Goal: Task Accomplishment & Management: Manage account settings

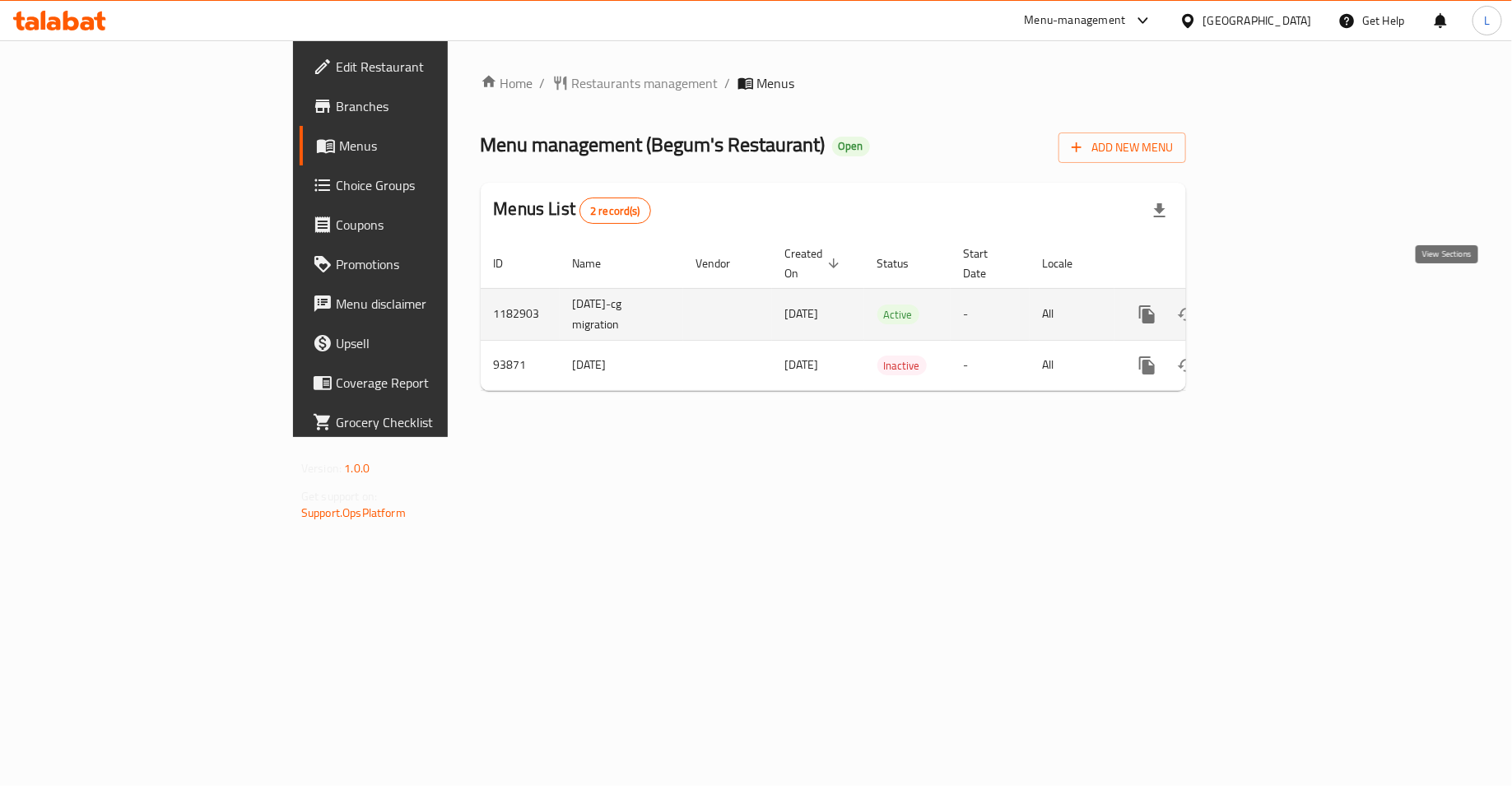
click at [1286, 294] on link "enhanced table" at bounding box center [1266, 314] width 39 height 39
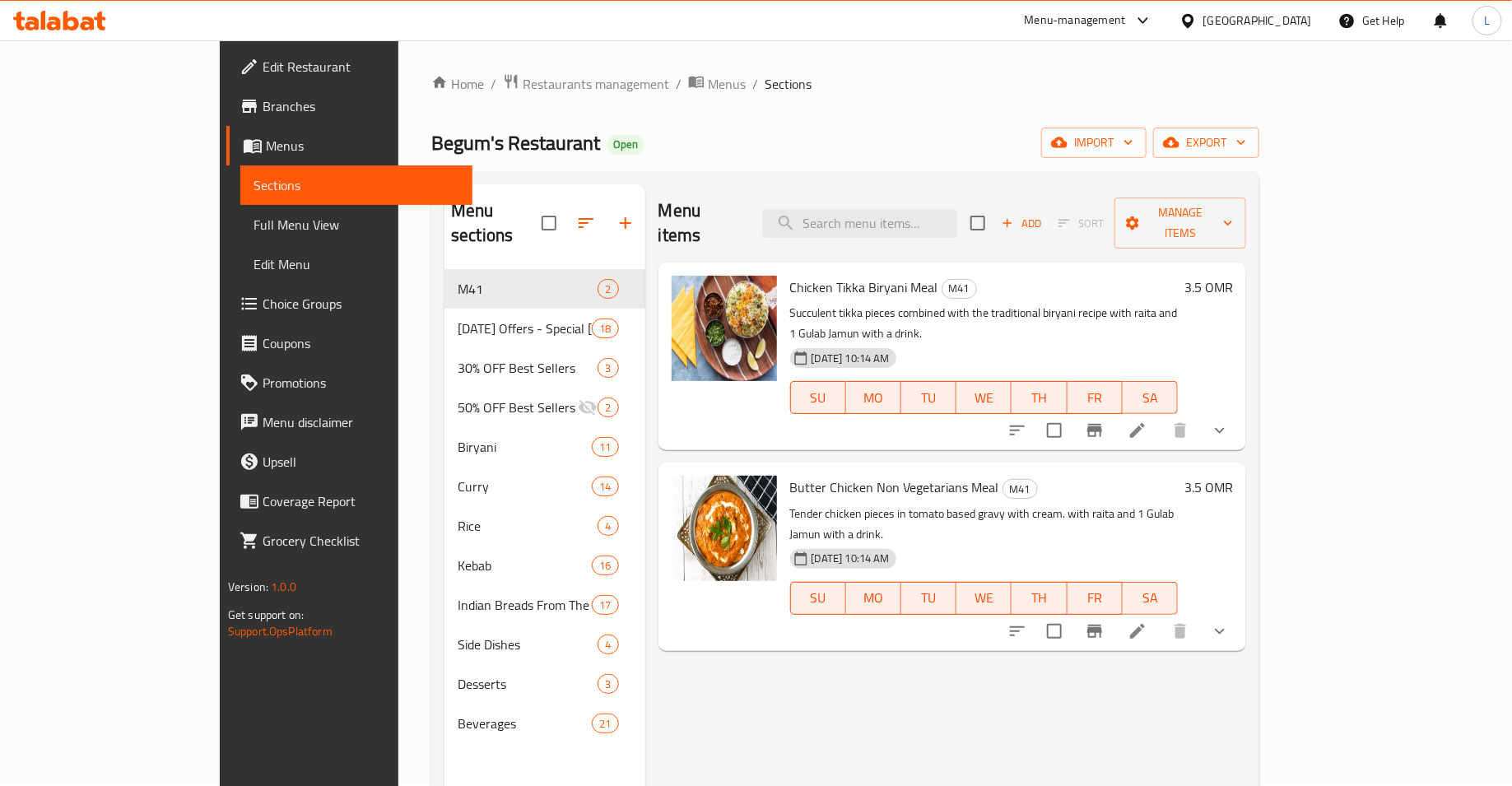
click at [1240, 411] on button "show more" at bounding box center [1219, 430] width 39 height 39
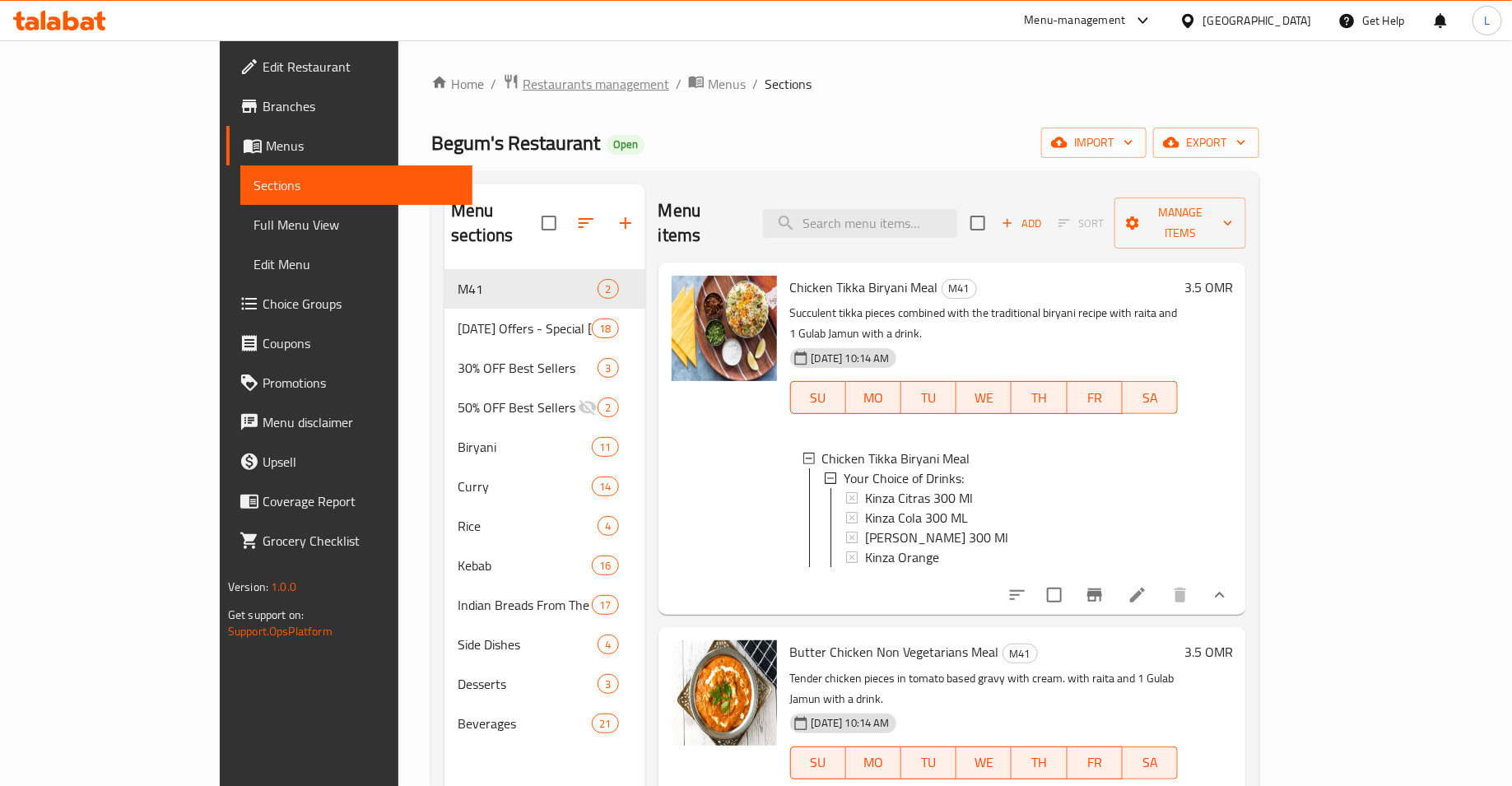
click at [523, 83] on span "Restaurants management" at bounding box center [595, 84] width 146 height 20
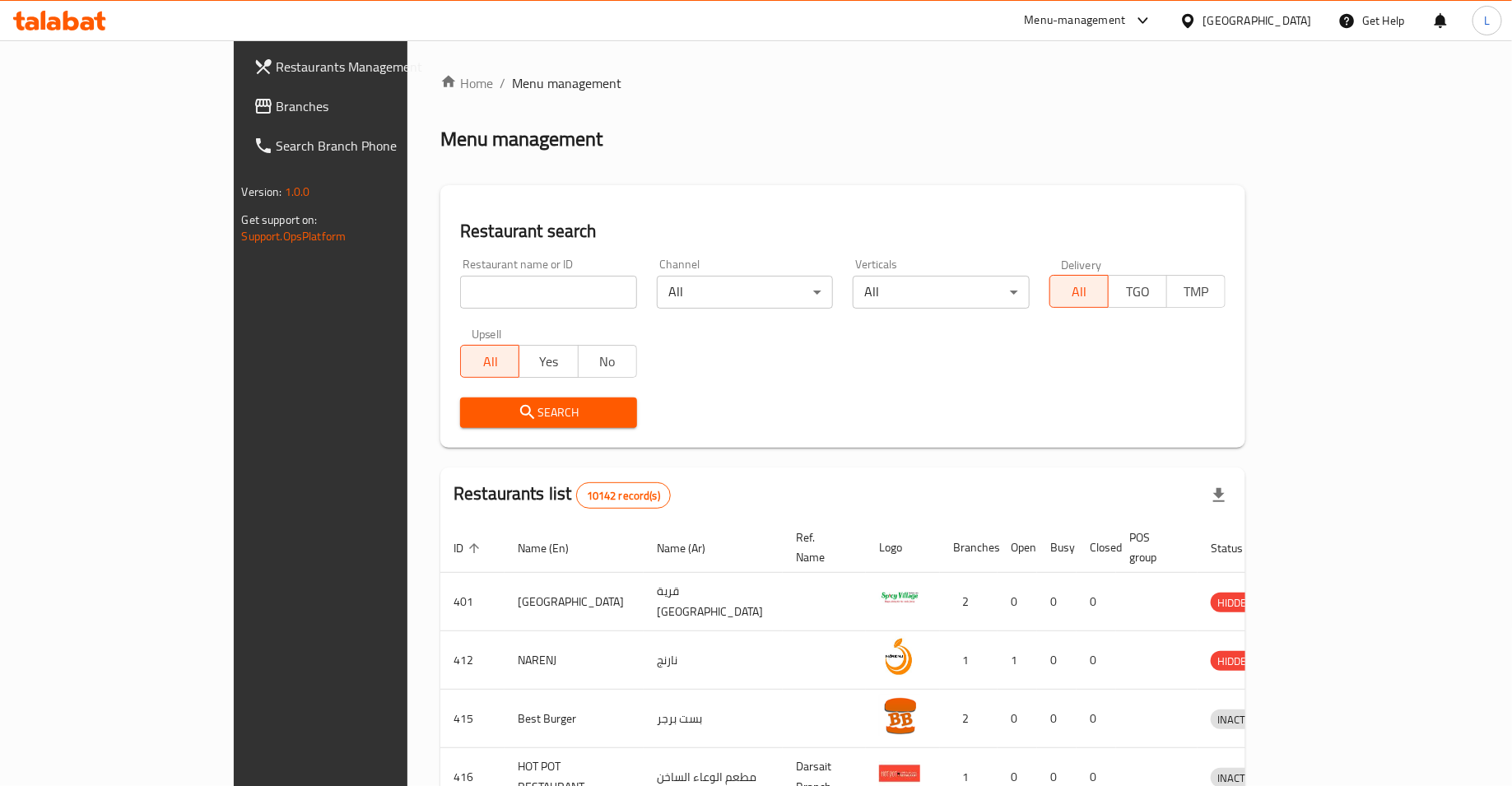
click at [525, 279] on input "search" at bounding box center [549, 291] width 177 height 33
type input "shahzads"
click button "Search" at bounding box center [549, 413] width 177 height 31
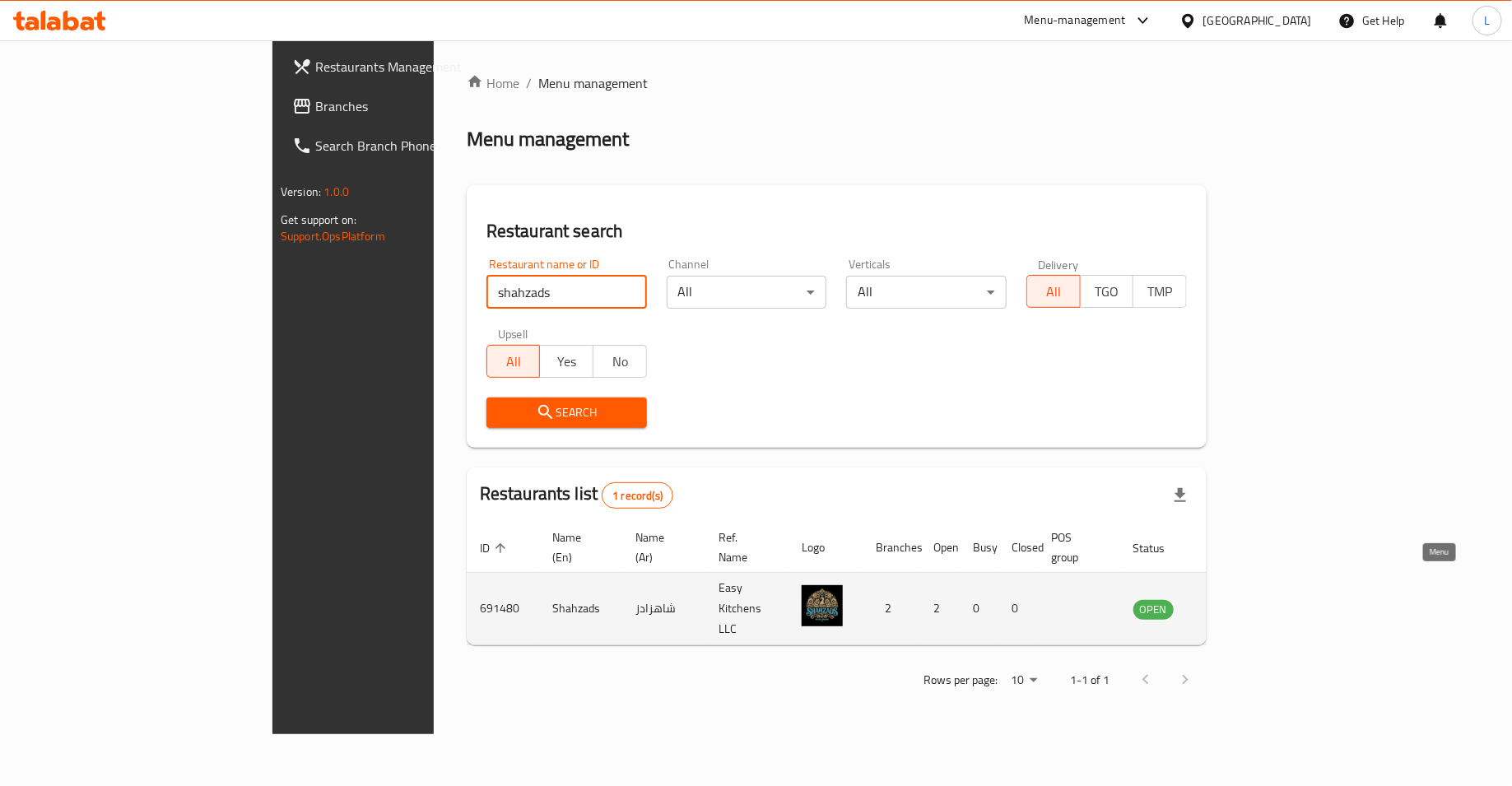
click at [1240, 599] on icon "enhanced table" at bounding box center [1229, 608] width 20 height 20
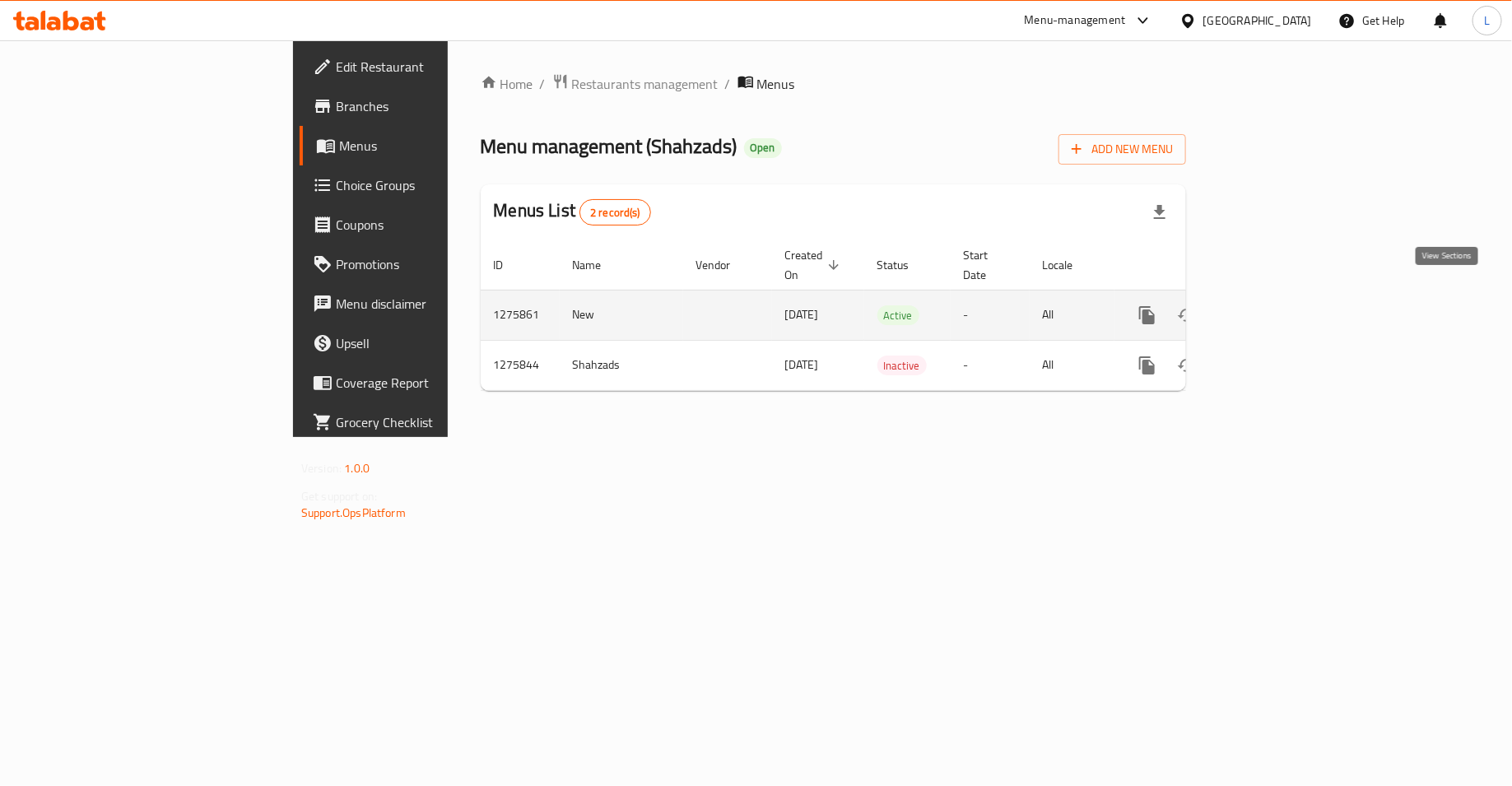
click at [1274, 307] on icon "enhanced table" at bounding box center [1266, 315] width 15 height 15
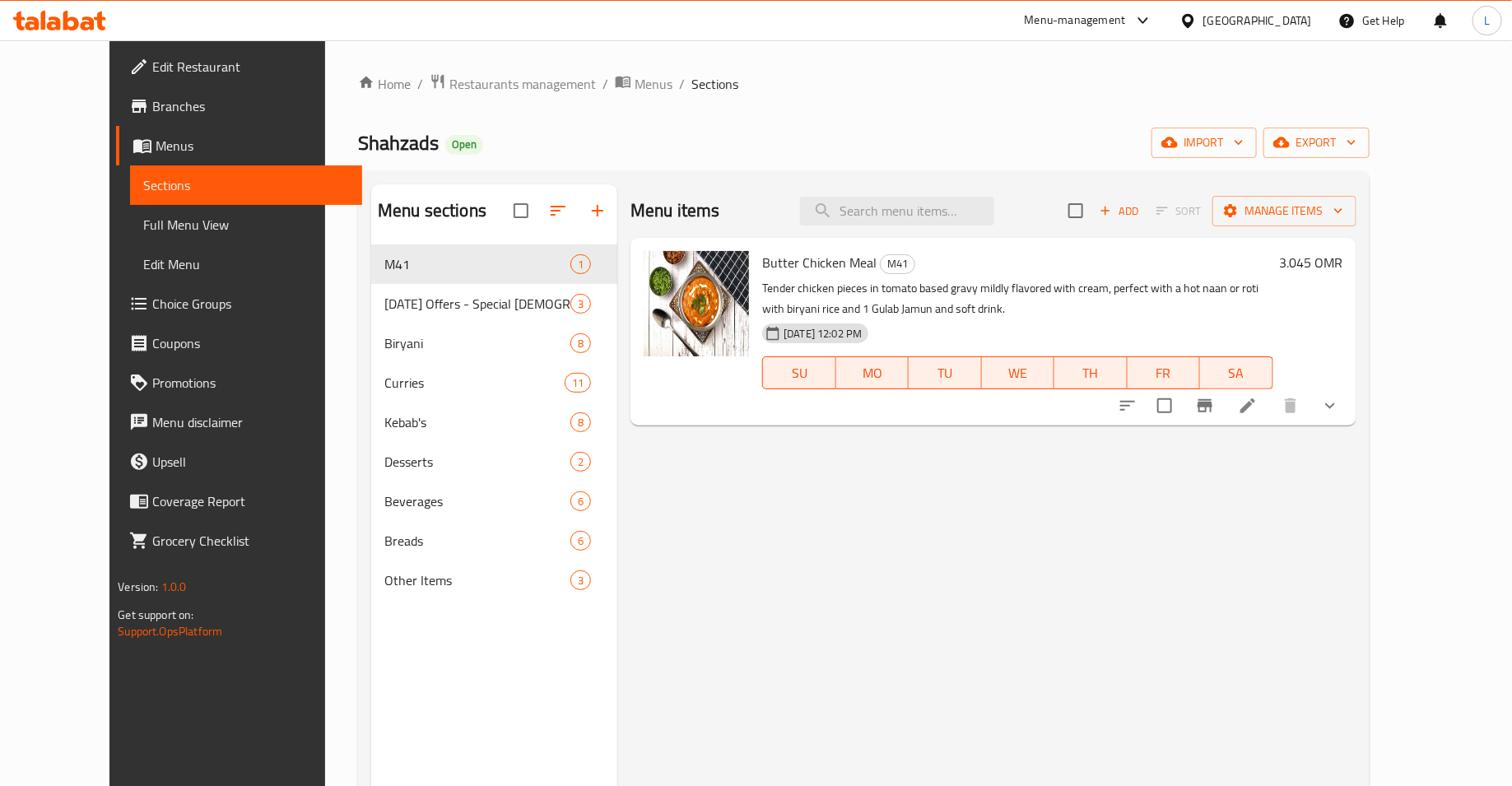
click at [1350, 407] on button "show more" at bounding box center [1330, 405] width 39 height 39
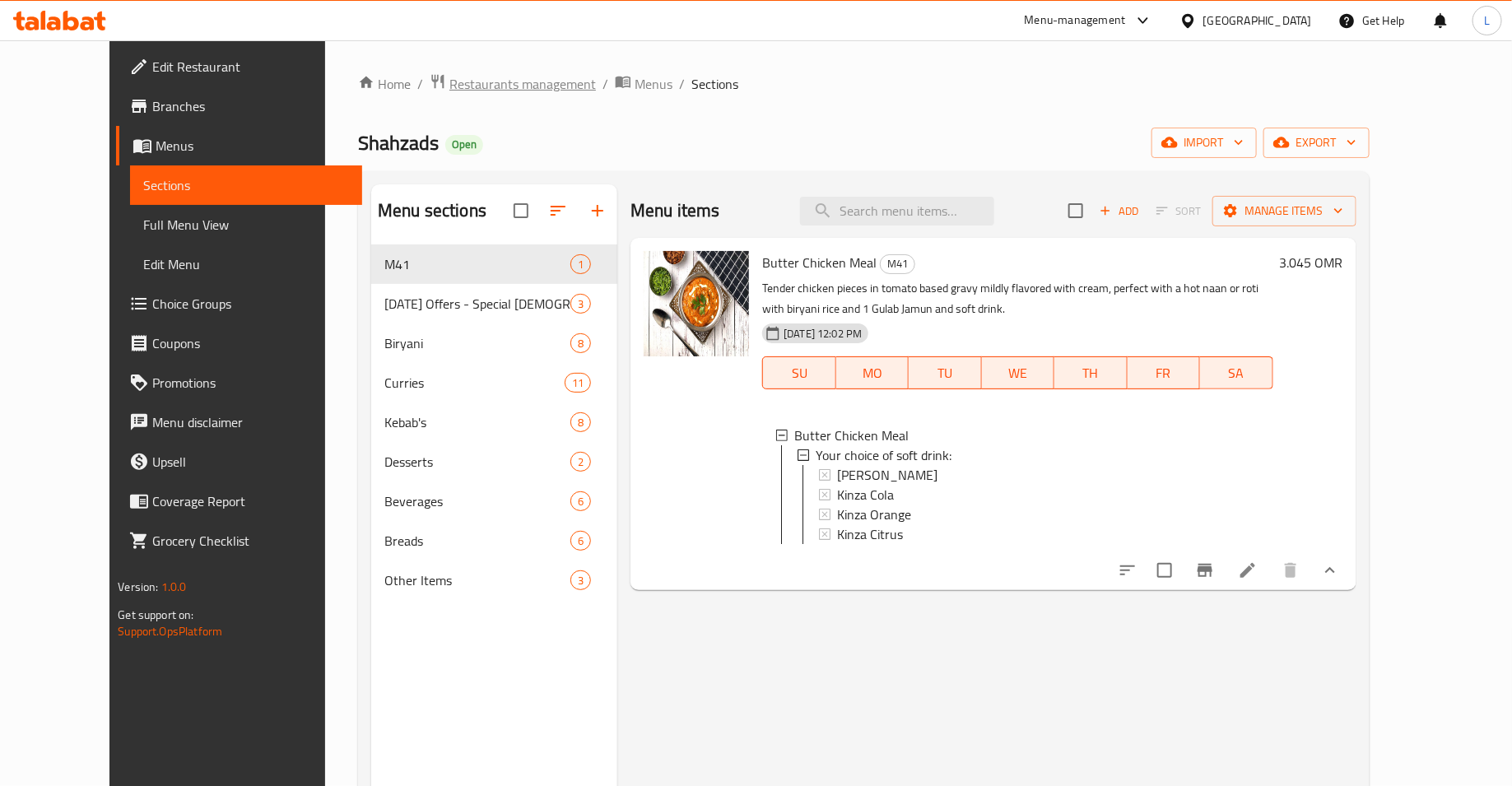
click at [508, 81] on span "Restaurants management" at bounding box center [522, 84] width 146 height 20
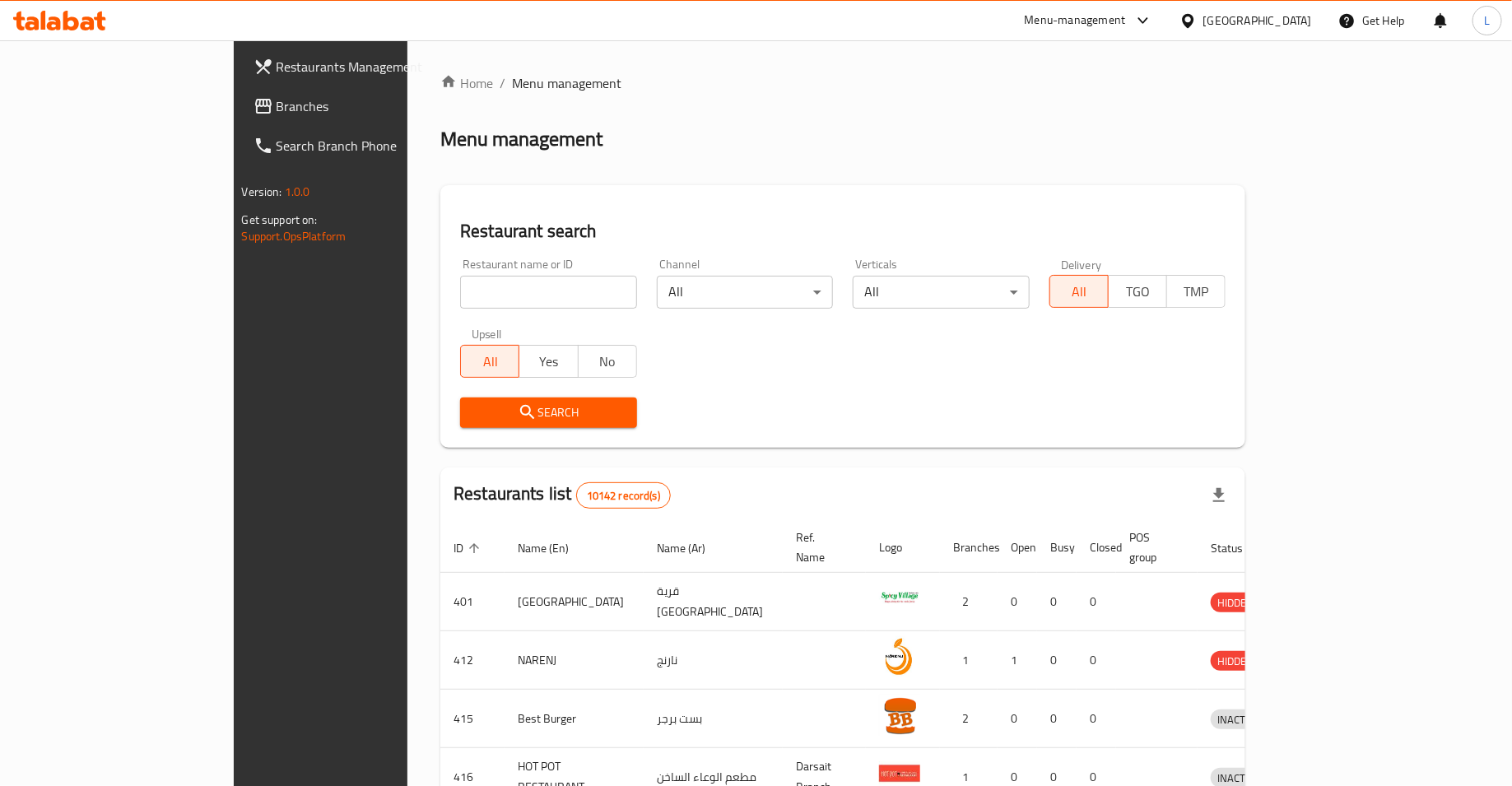
click at [460, 291] on input "search" at bounding box center [549, 291] width 177 height 33
type input "dragon wok"
click button "Search" at bounding box center [549, 413] width 177 height 31
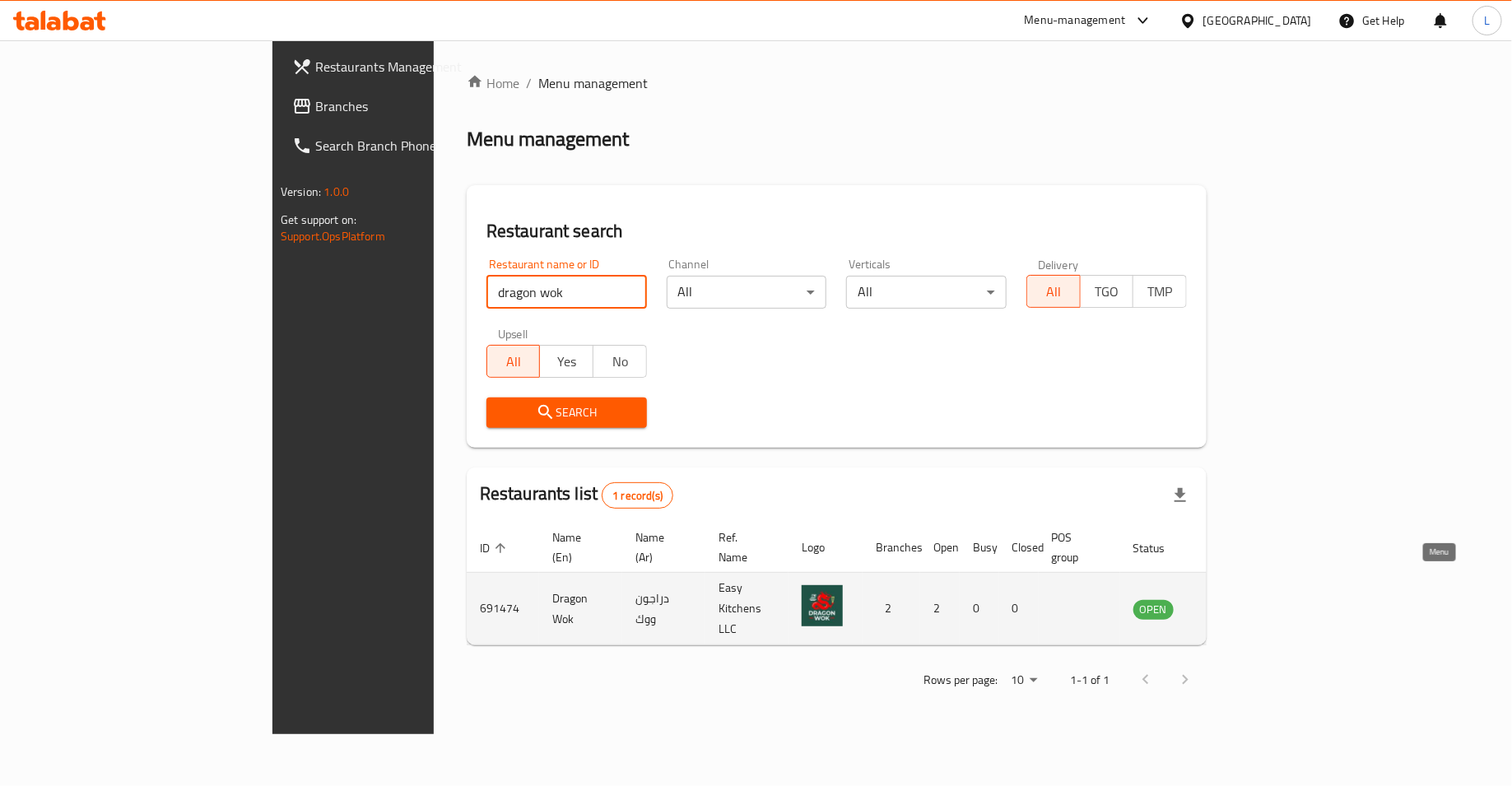
click at [1240, 599] on icon "enhanced table" at bounding box center [1229, 608] width 20 height 20
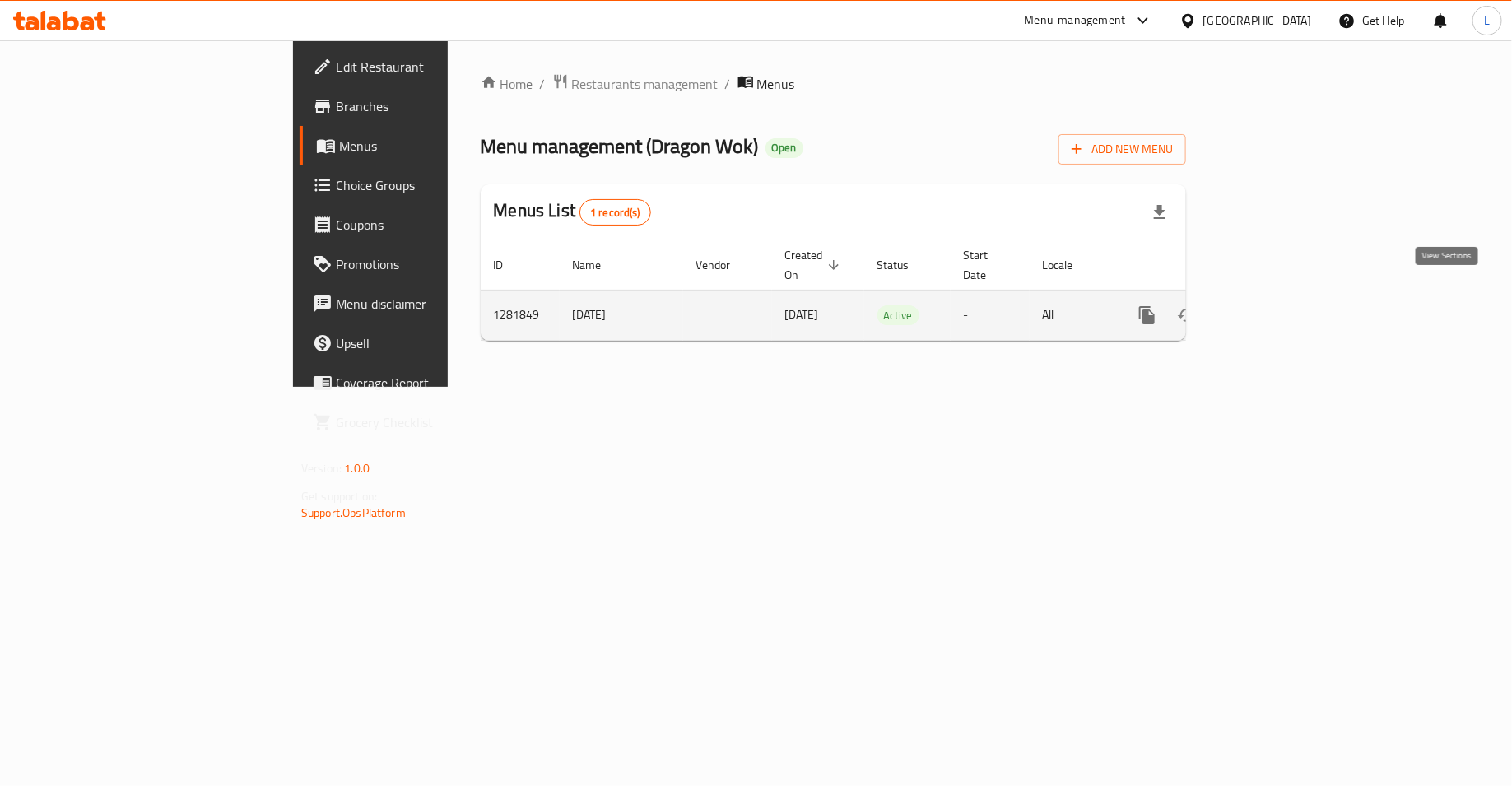
click at [1276, 305] on icon "enhanced table" at bounding box center [1265, 315] width 20 height 20
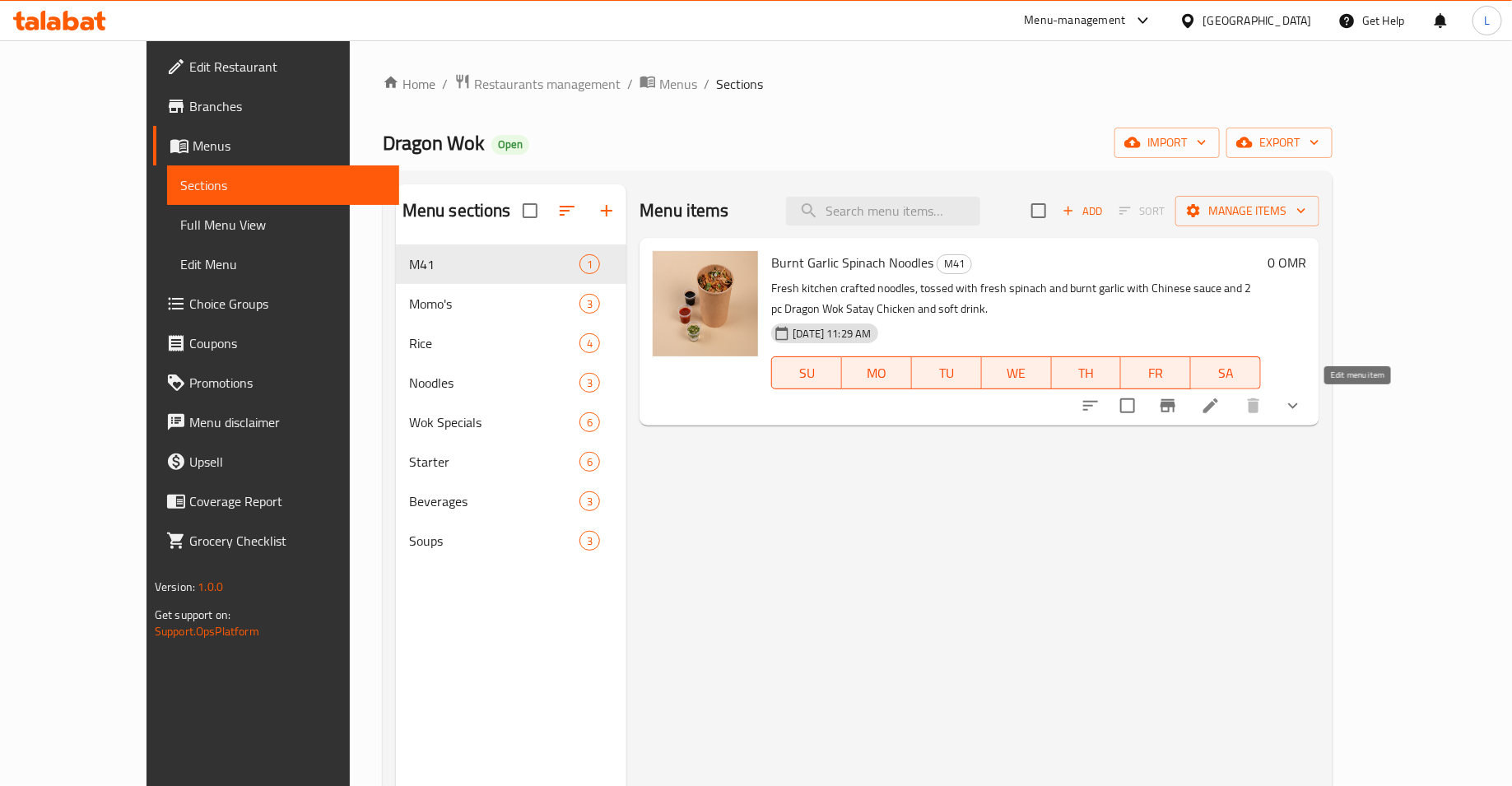
click at [1220, 406] on icon at bounding box center [1210, 405] width 20 height 20
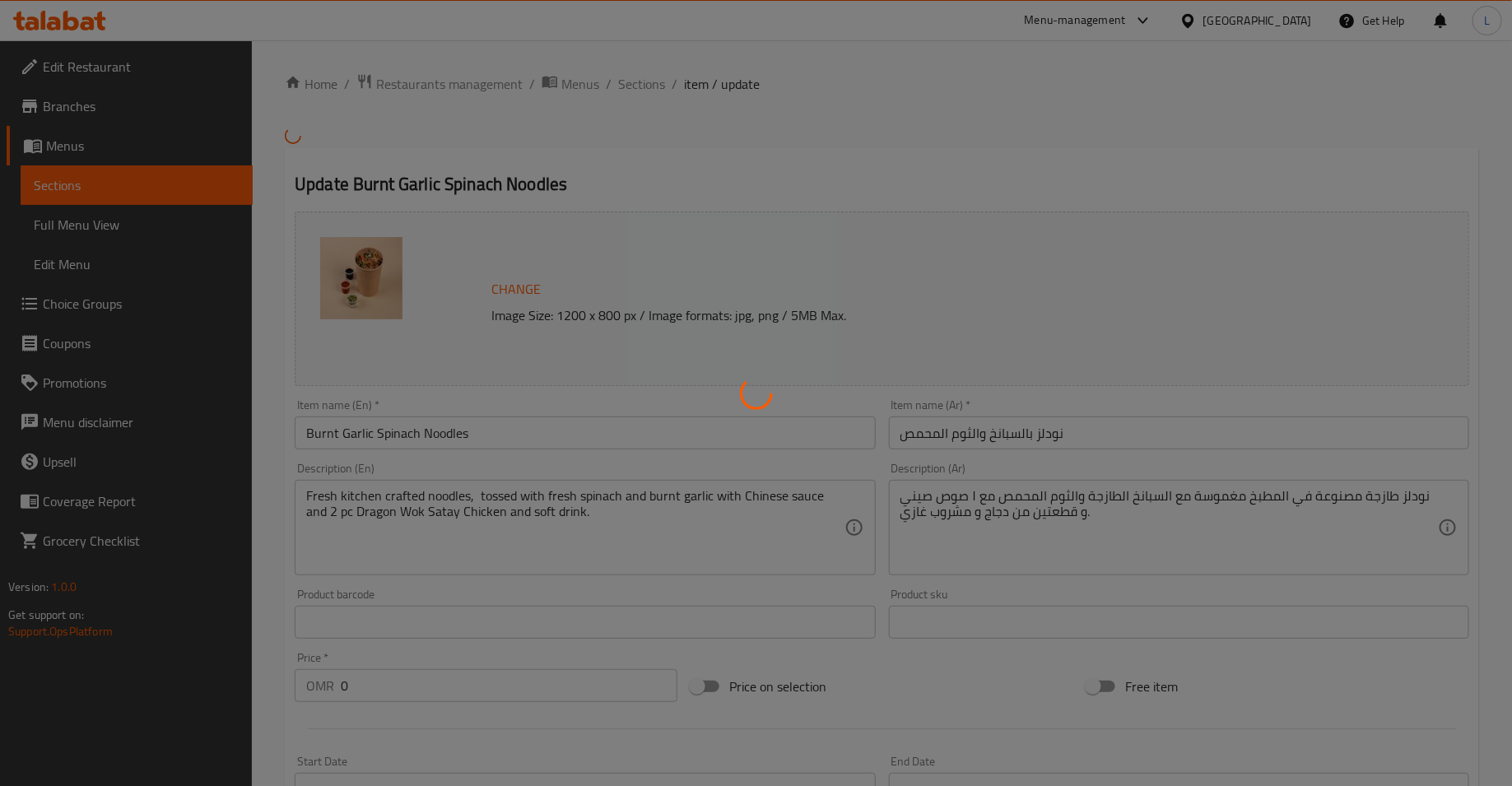
type input "اختيارك من المشروب الغازي:"
type input "1"
type input "اختيارك من المشروب الغازي:"
type input "1"
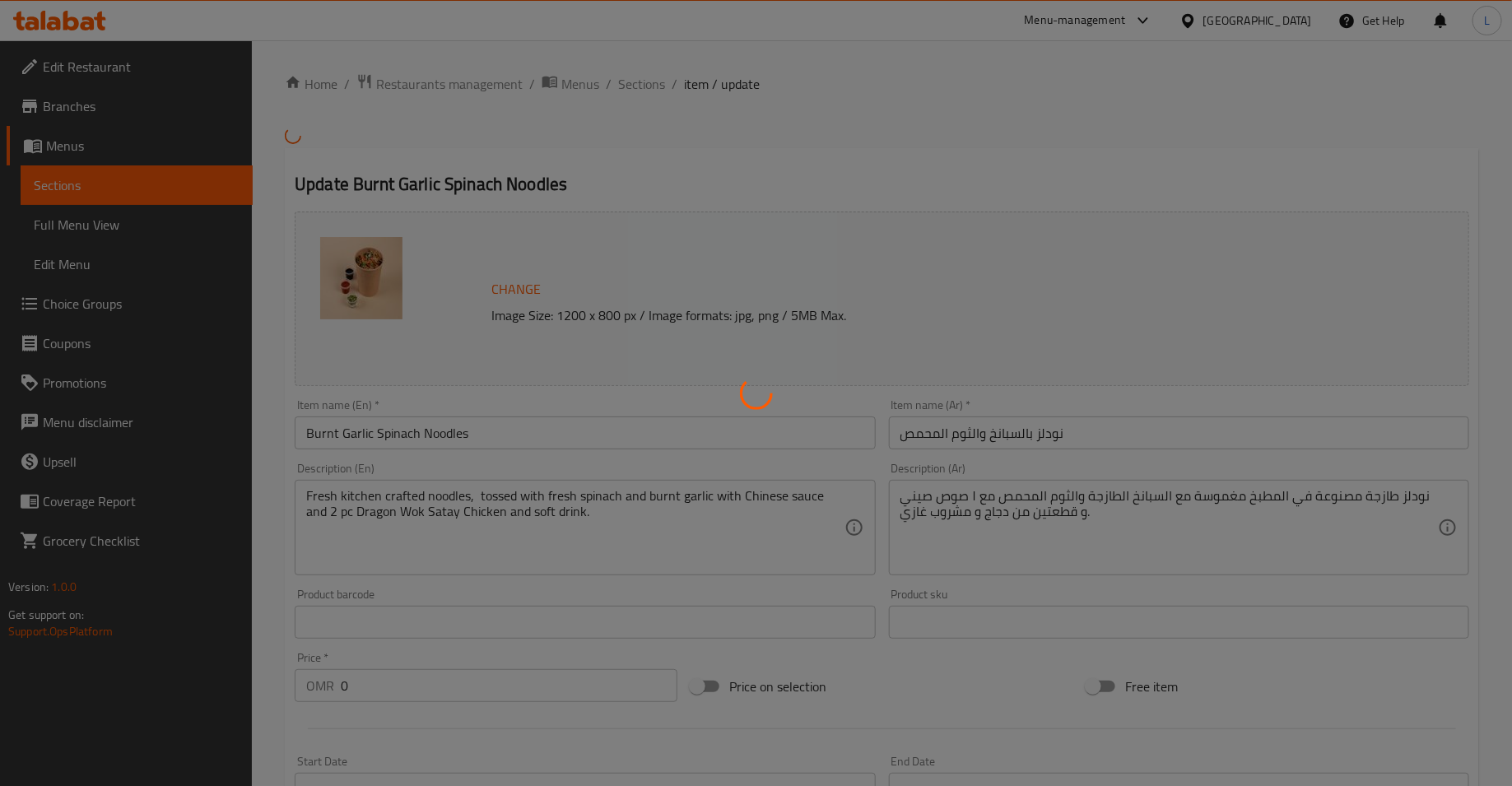
type input "1"
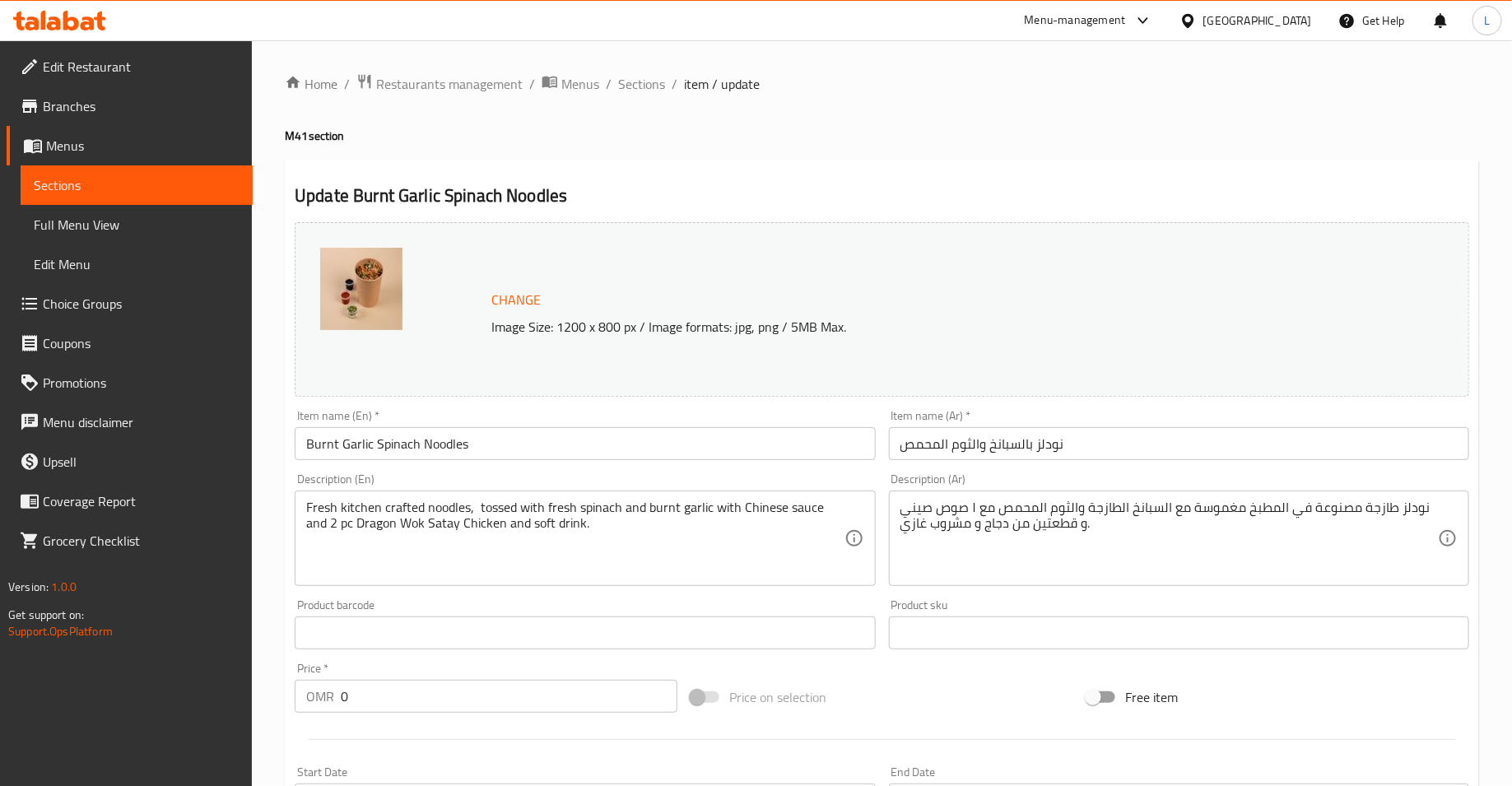
click at [672, 86] on li "/" at bounding box center [674, 84] width 6 height 20
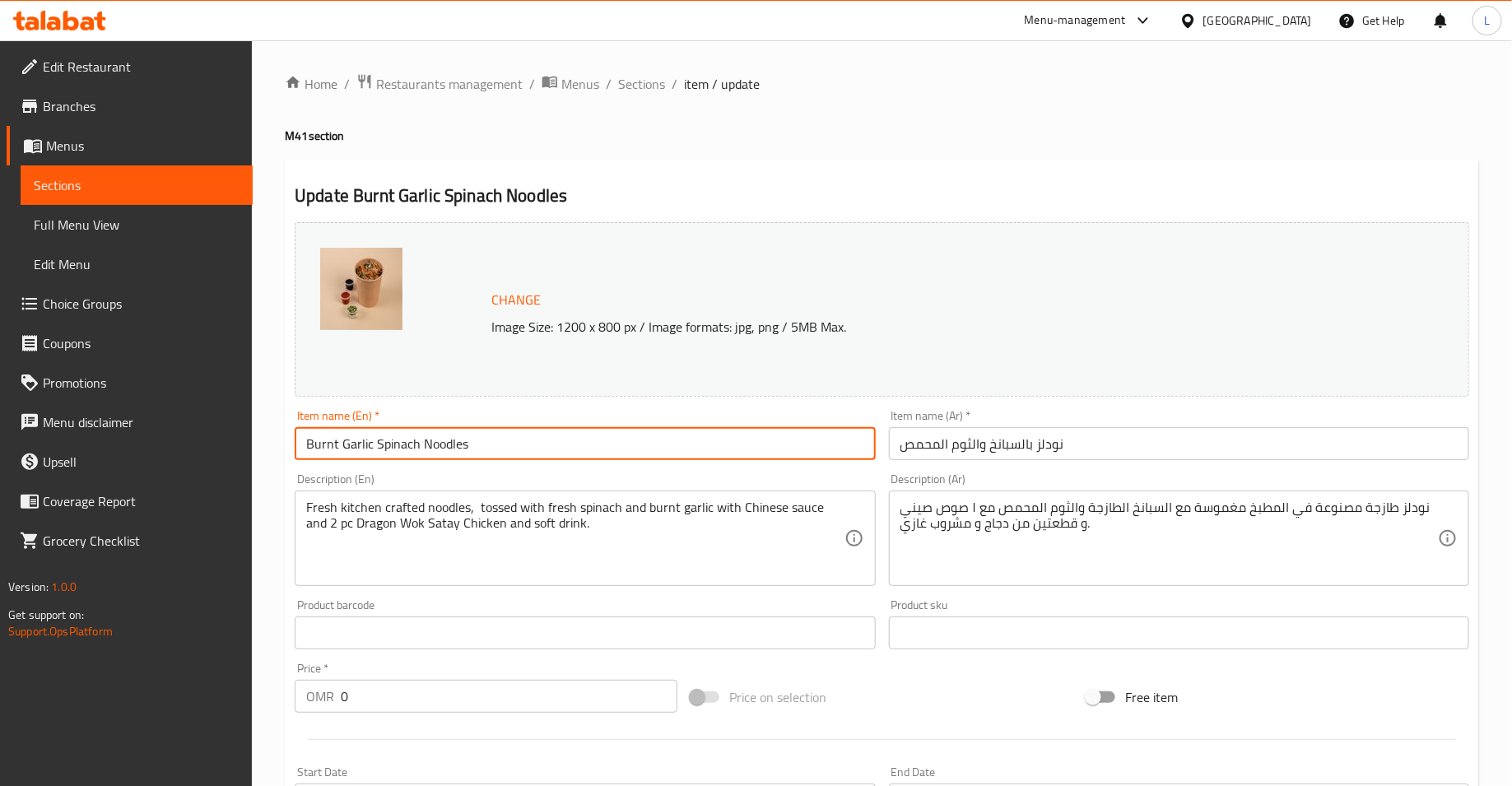
click at [569, 438] on input "Burnt Garlic Spinach Noodles" at bounding box center [584, 443] width 580 height 33
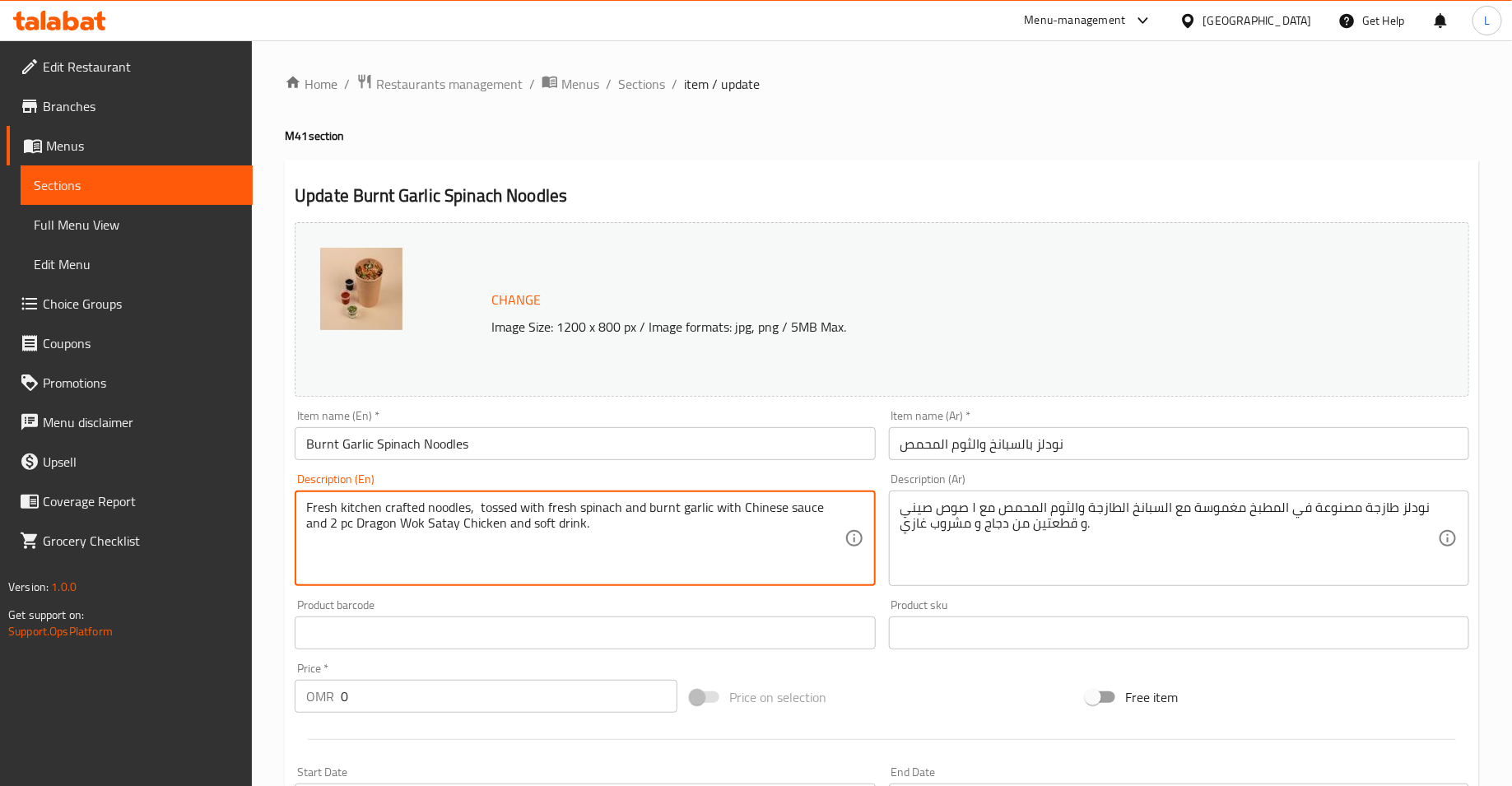
drag, startPoint x: 433, startPoint y: 521, endPoint x: 336, endPoint y: 527, distance: 97.2
click at [380, 521] on textarea "Fresh kitchen crafted noodles, tossed with fresh spinach and burnt garlic with …" at bounding box center [575, 538] width 538 height 78
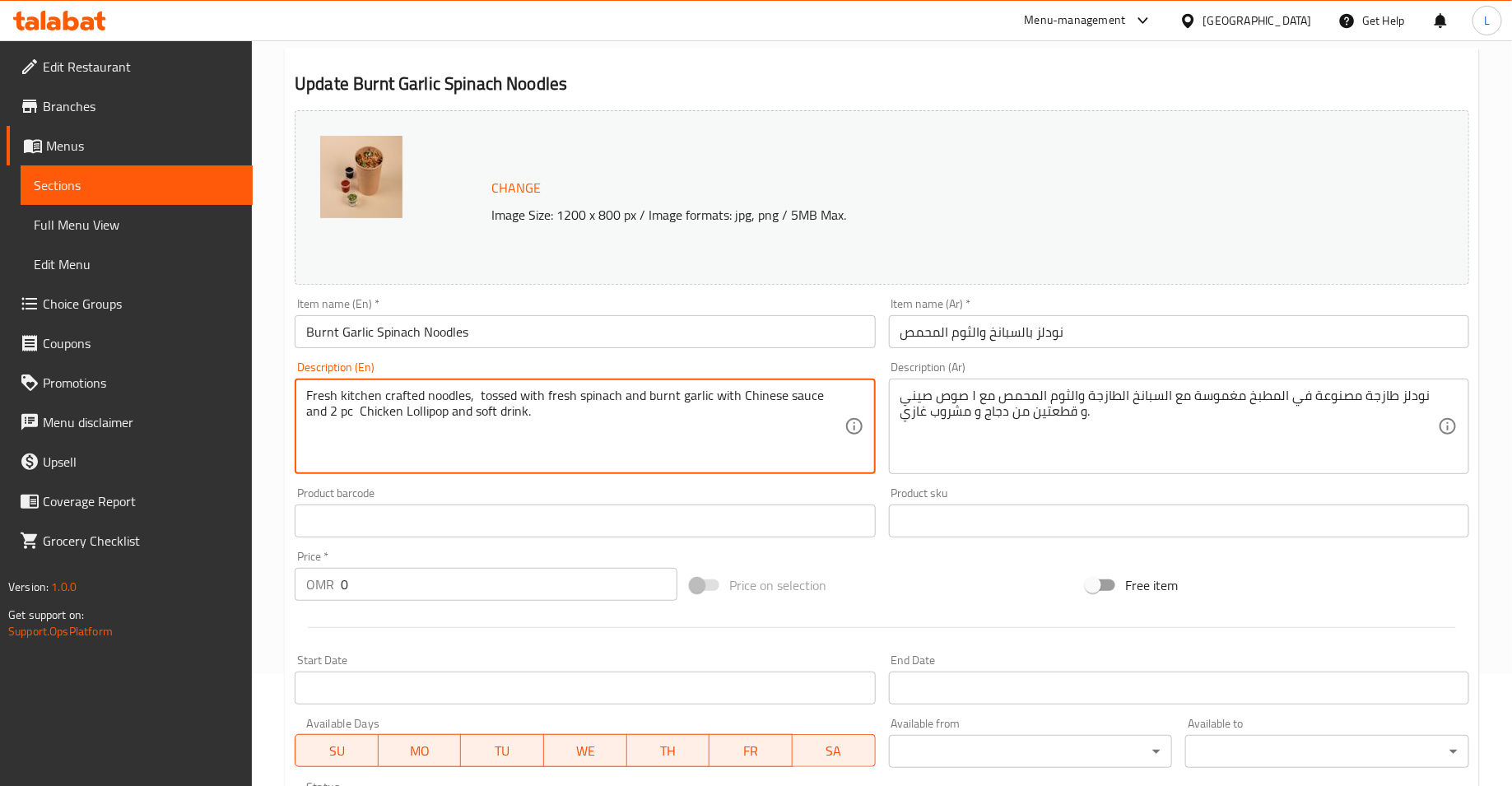
scroll to position [124, 0]
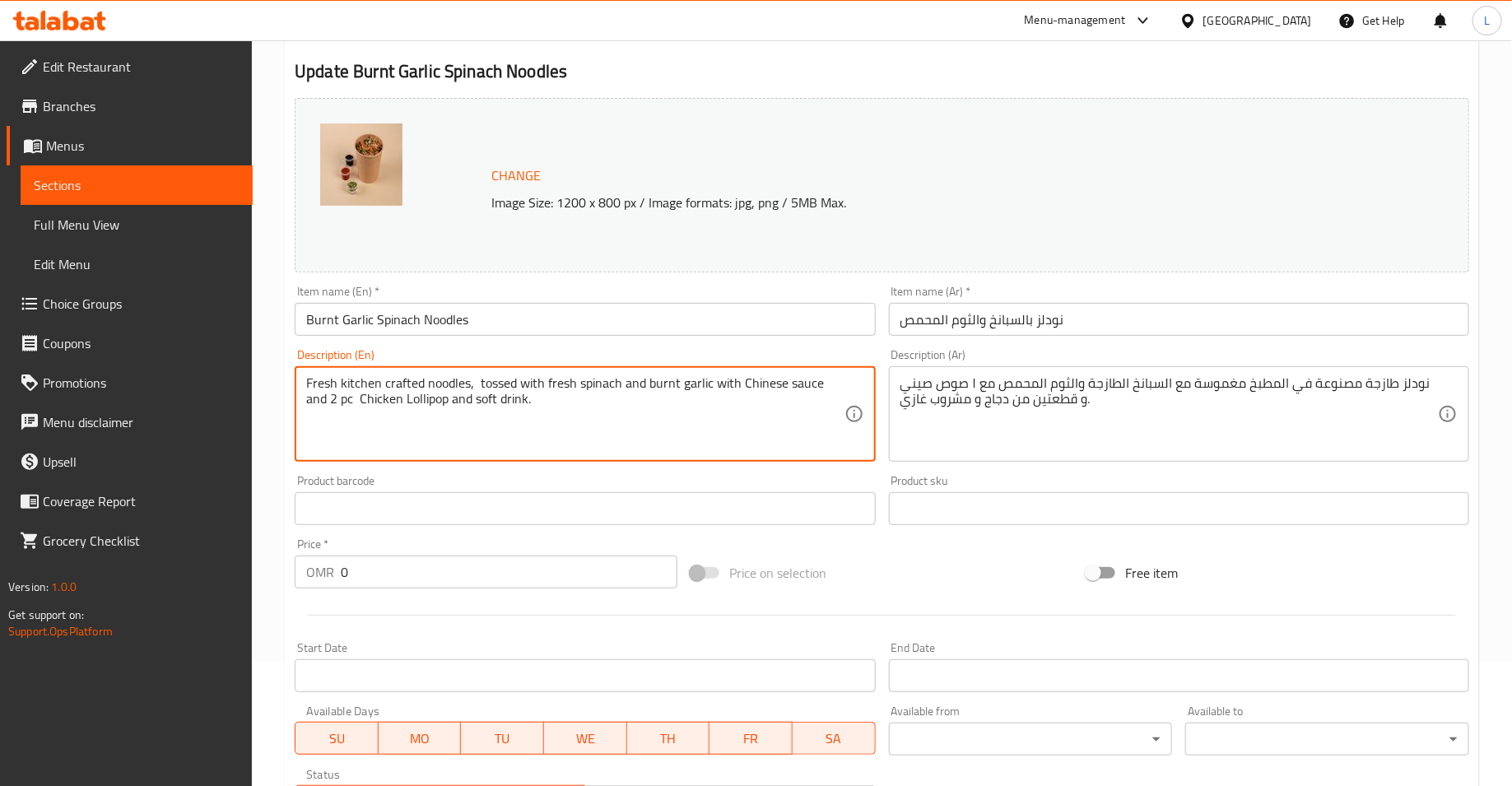
type textarea "Fresh kitchen crafted noodles, tossed with fresh spinach and burnt garlic with …"
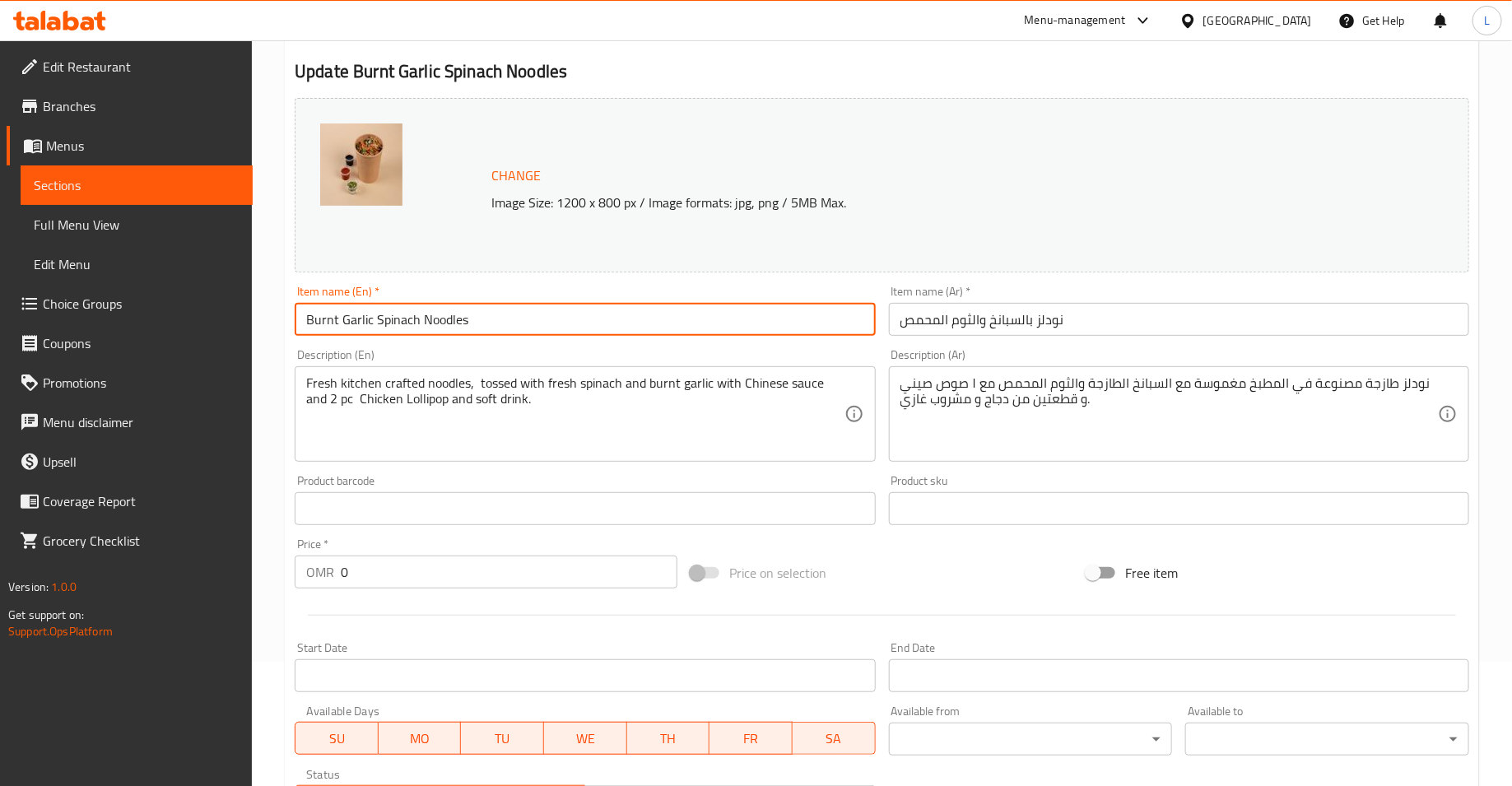
click at [490, 318] on input "Burnt Garlic Spinach Noodles" at bounding box center [584, 318] width 580 height 33
type input "Burnt Garlic Spinach Noodles Meal"
click at [1091, 320] on input "نودلز بالسبانخ والثوم المحمص" at bounding box center [1178, 318] width 580 height 33
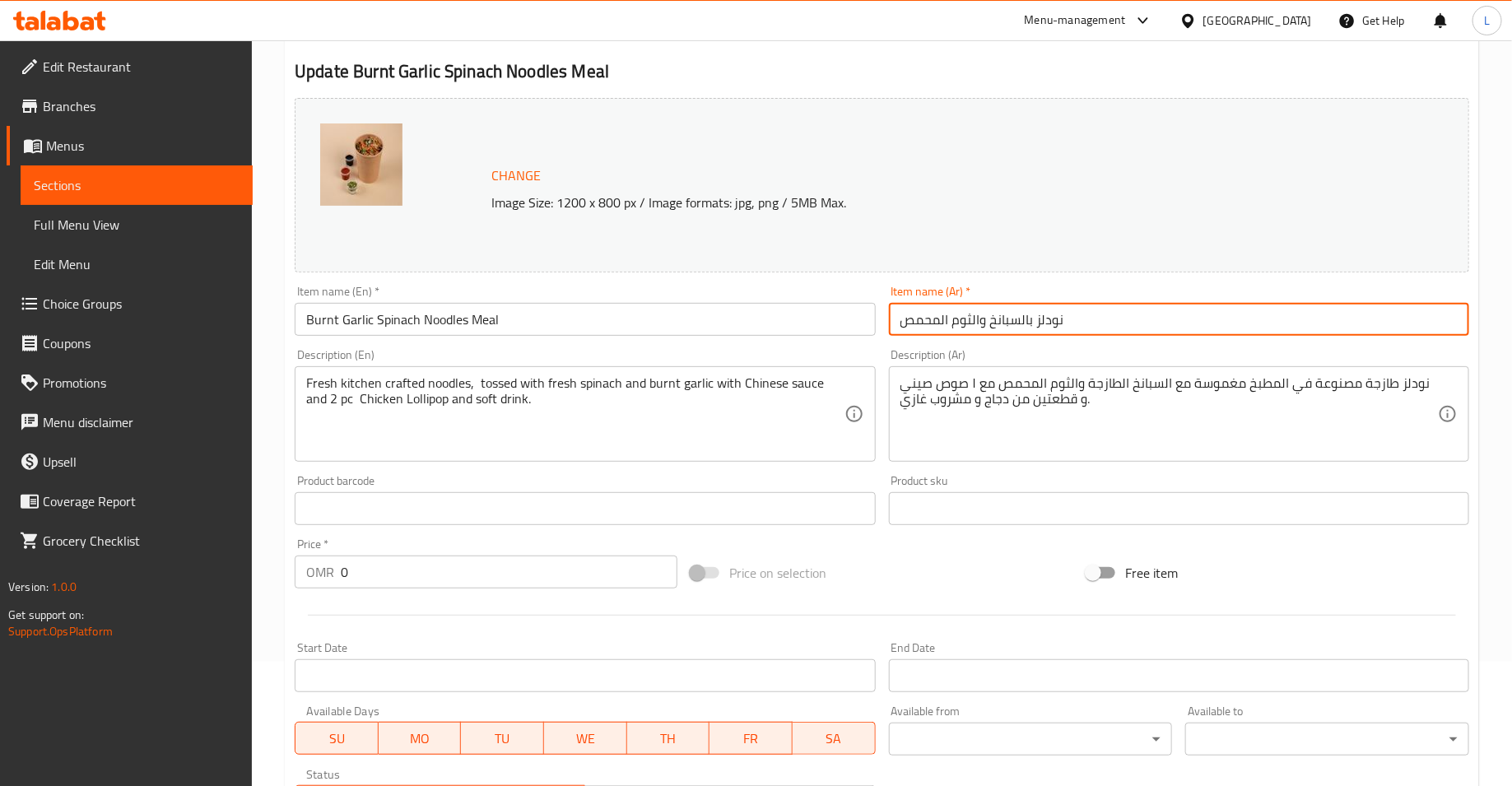
click at [899, 318] on input "نودلز بالسبانخ والثوم المحمص" at bounding box center [1178, 318] width 580 height 33
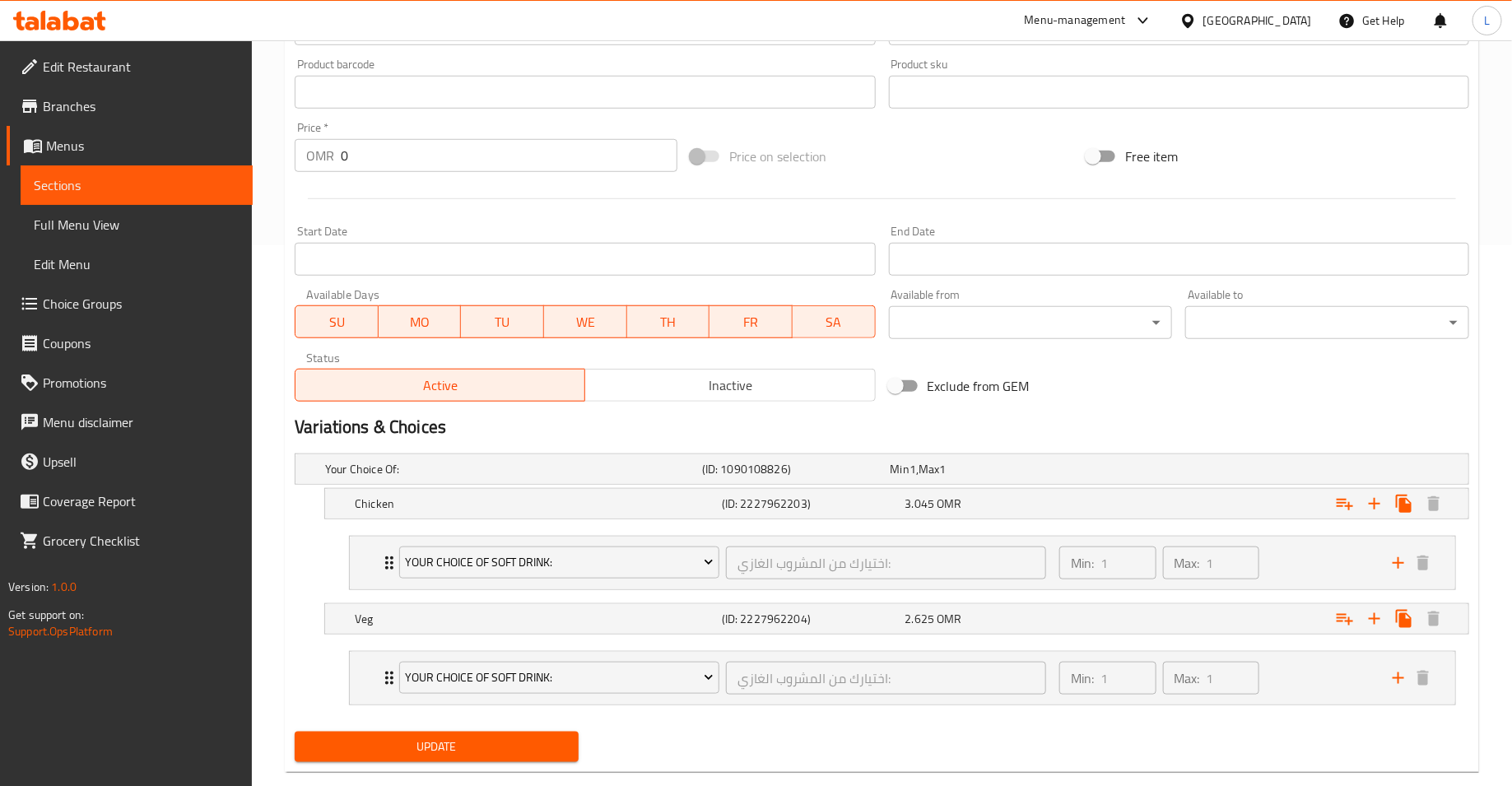
scroll to position [569, 0]
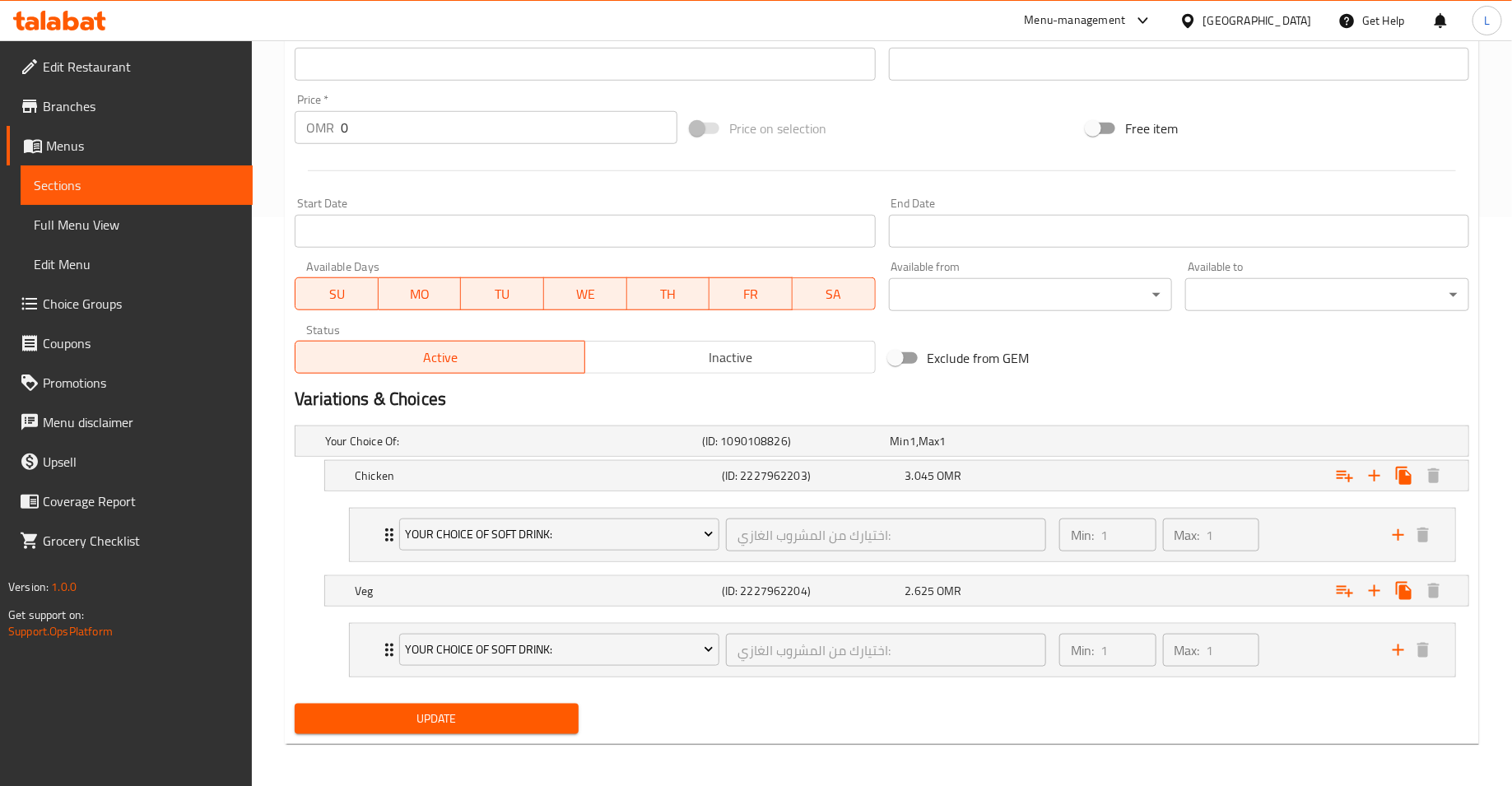
type input "وجبة نودلز بالسبانخ والثوم المحمص"
click at [529, 709] on span "Update" at bounding box center [436, 719] width 258 height 20
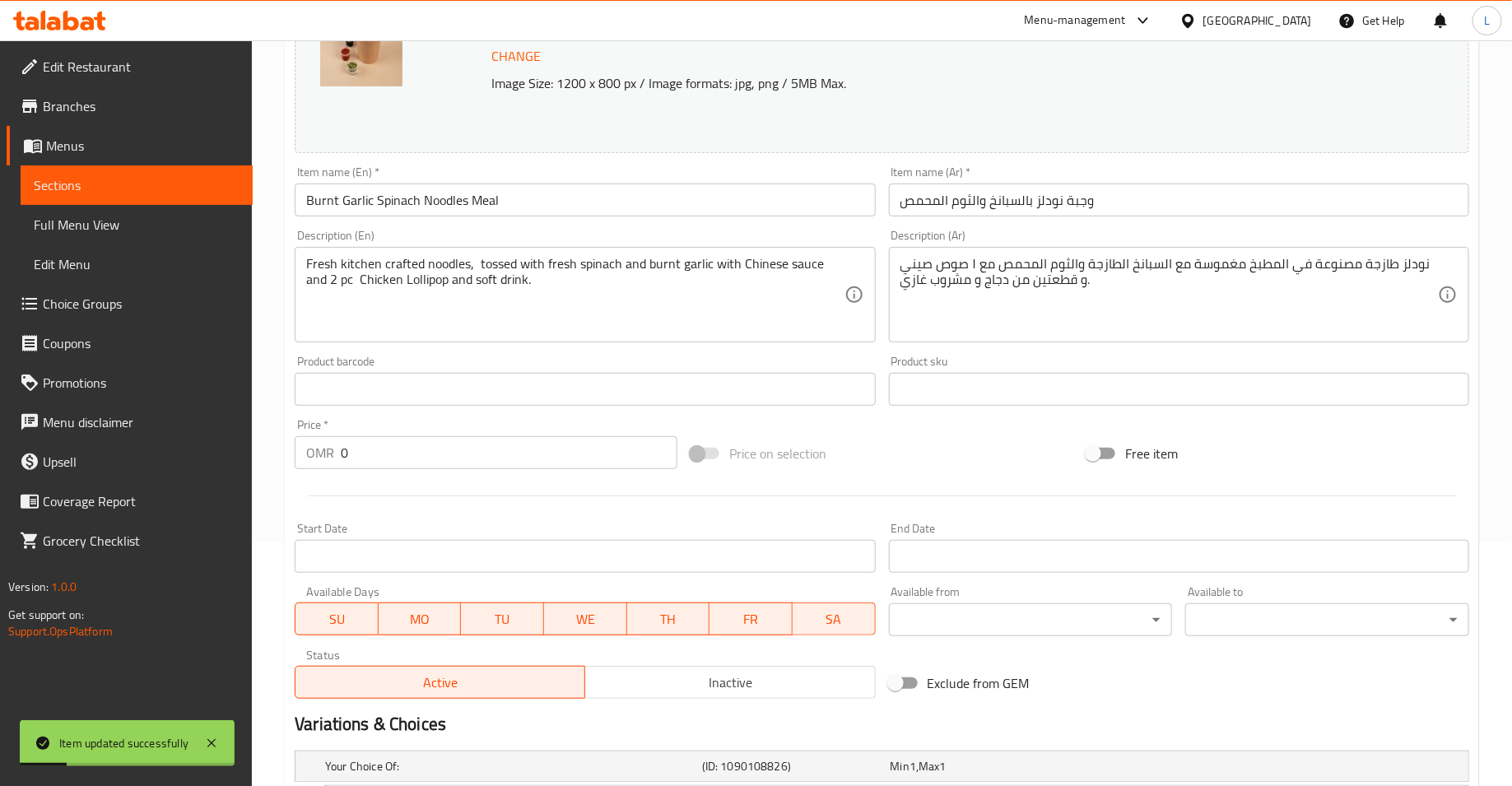
scroll to position [0, 0]
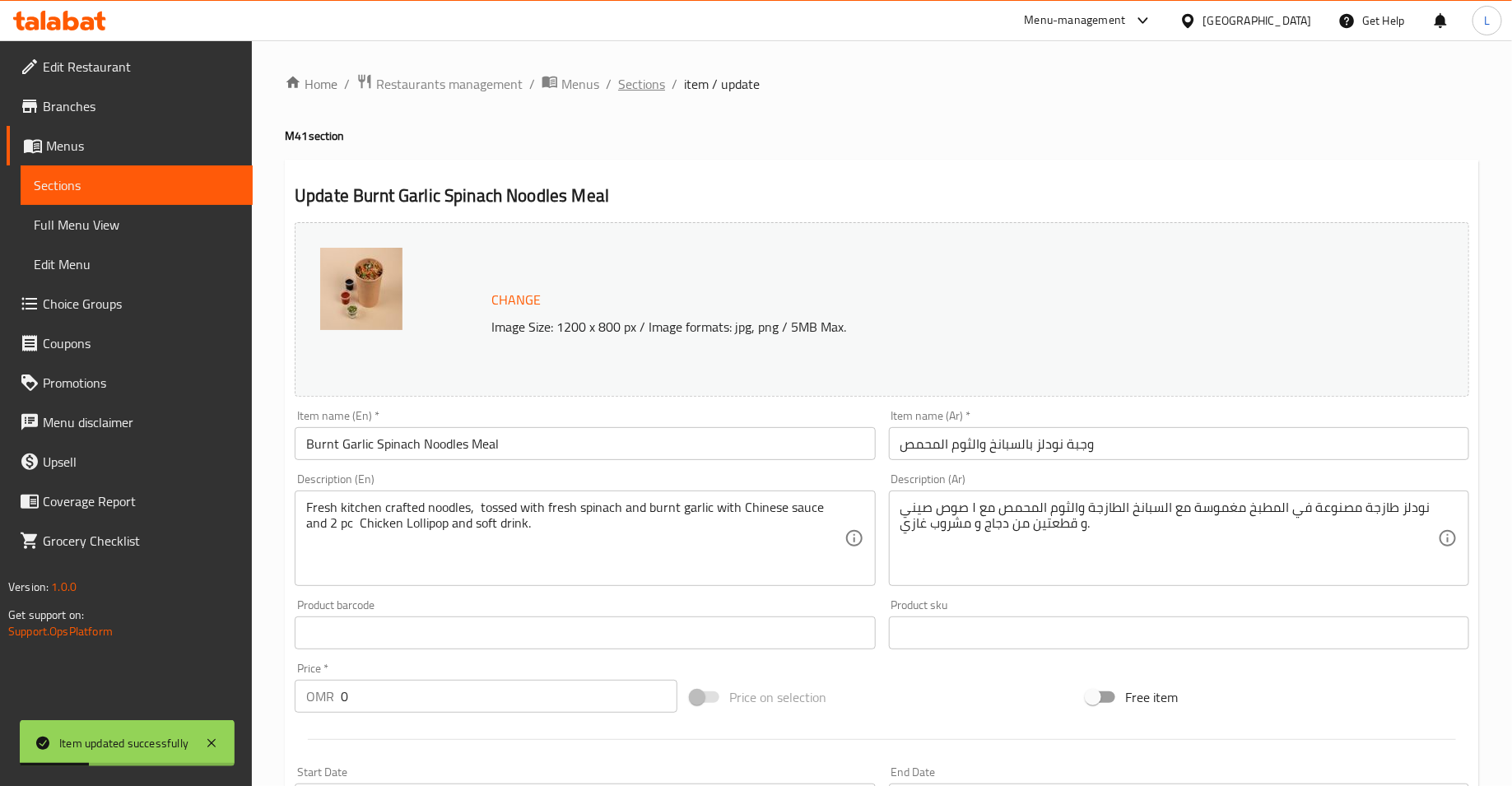
click at [638, 84] on span "Sections" at bounding box center [642, 84] width 47 height 20
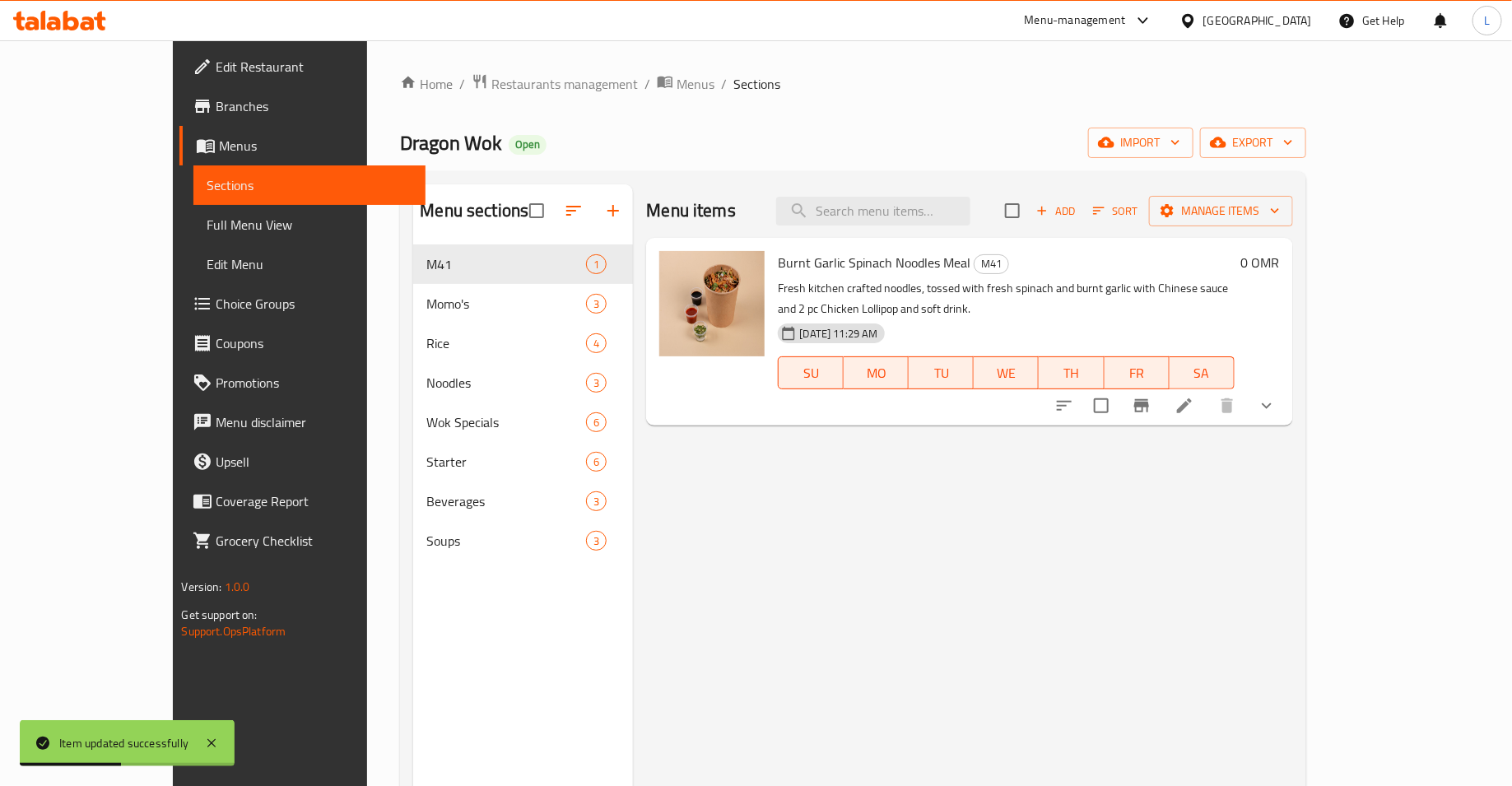
click at [1287, 399] on button "show more" at bounding box center [1267, 405] width 39 height 39
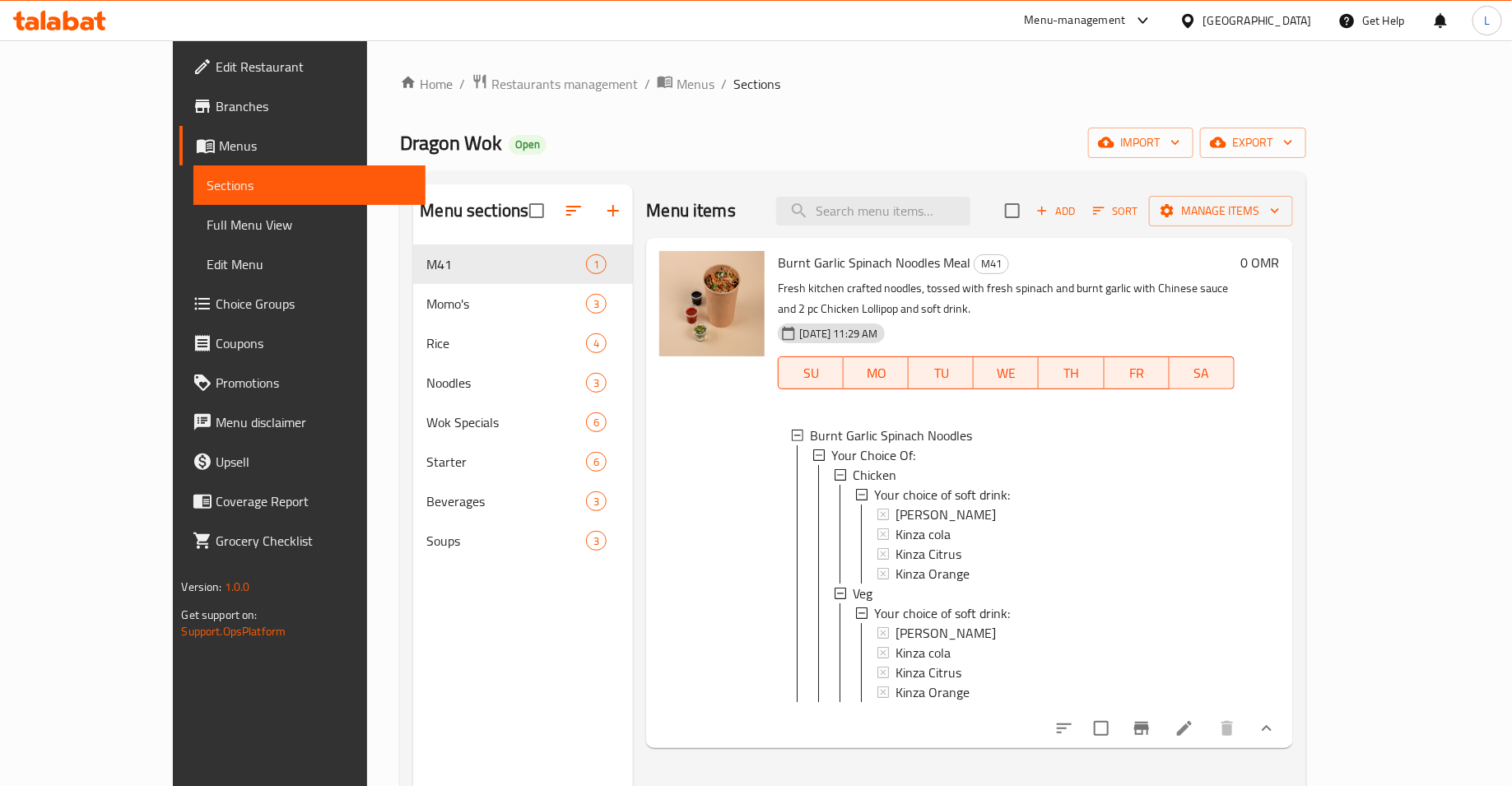
scroll to position [2, 0]
click at [492, 81] on span "Restaurants management" at bounding box center [565, 84] width 146 height 20
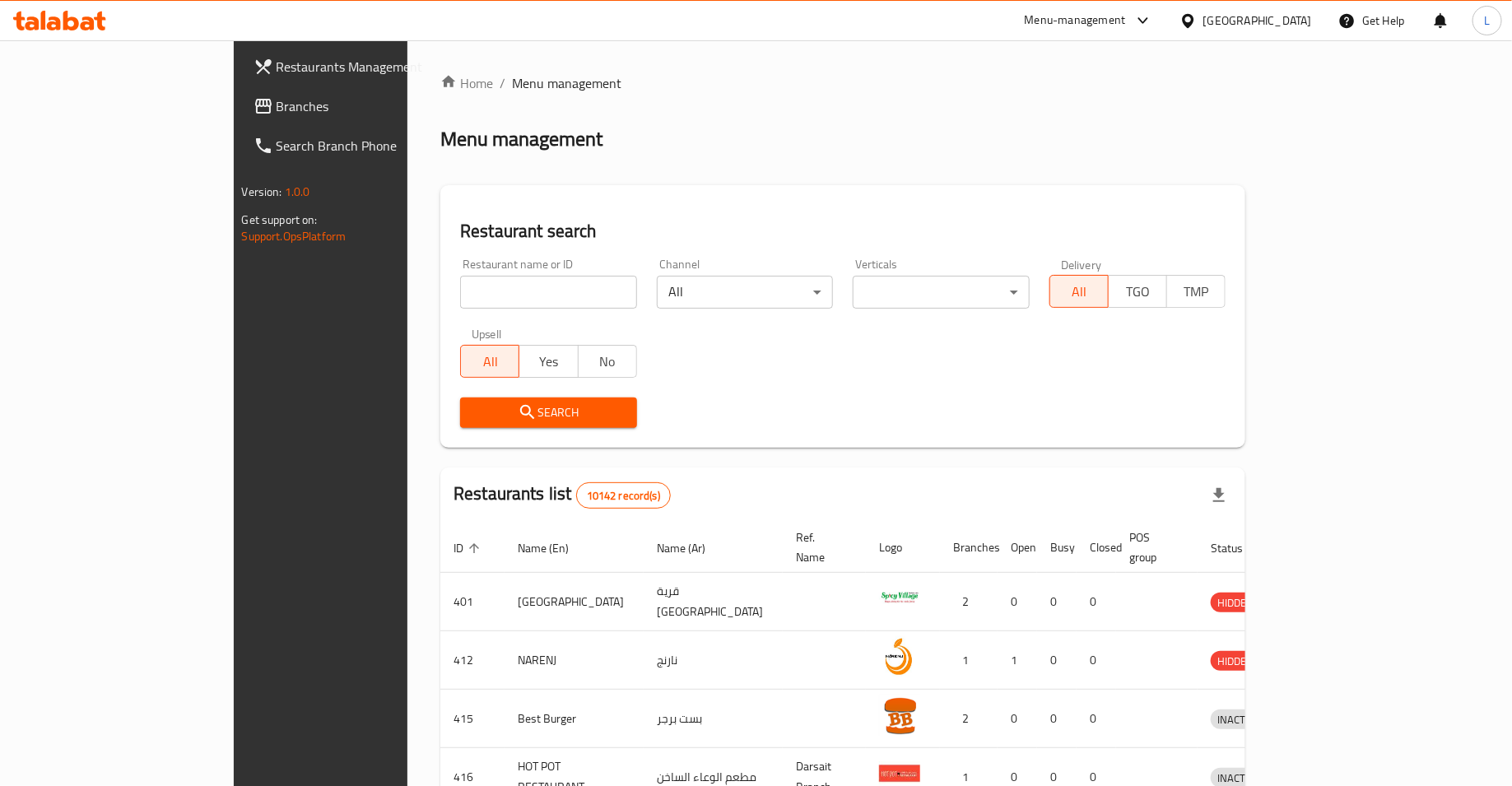
click at [460, 267] on div "Restaurant name or ID Restaurant name or ID" at bounding box center [549, 283] width 177 height 50
click at [460, 286] on input "search" at bounding box center [549, 291] width 177 height 33
type input "ن"
type input "khao chi"
click button "Search" at bounding box center [549, 413] width 177 height 31
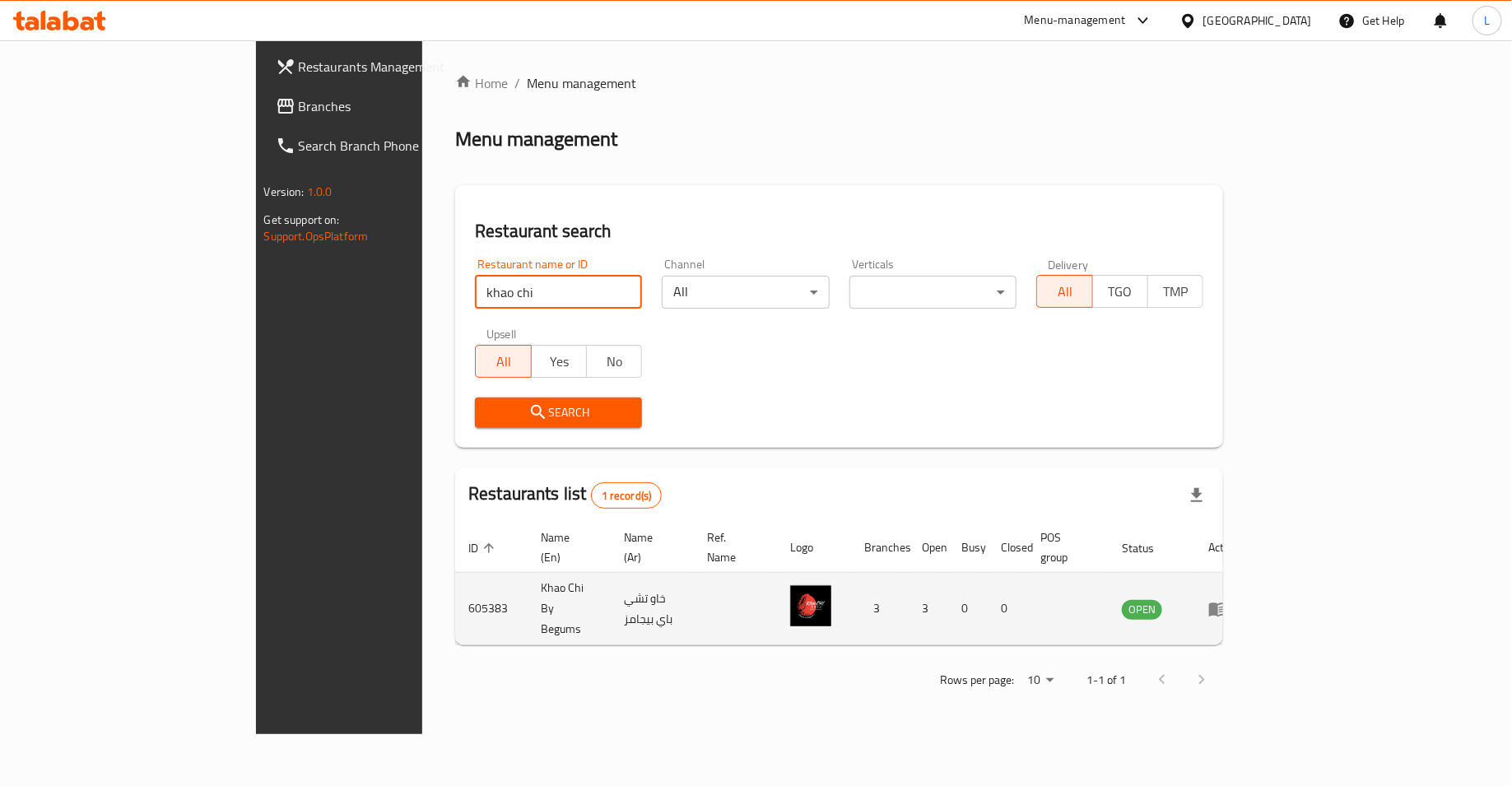
click at [1228, 599] on icon "enhanced table" at bounding box center [1218, 608] width 20 height 20
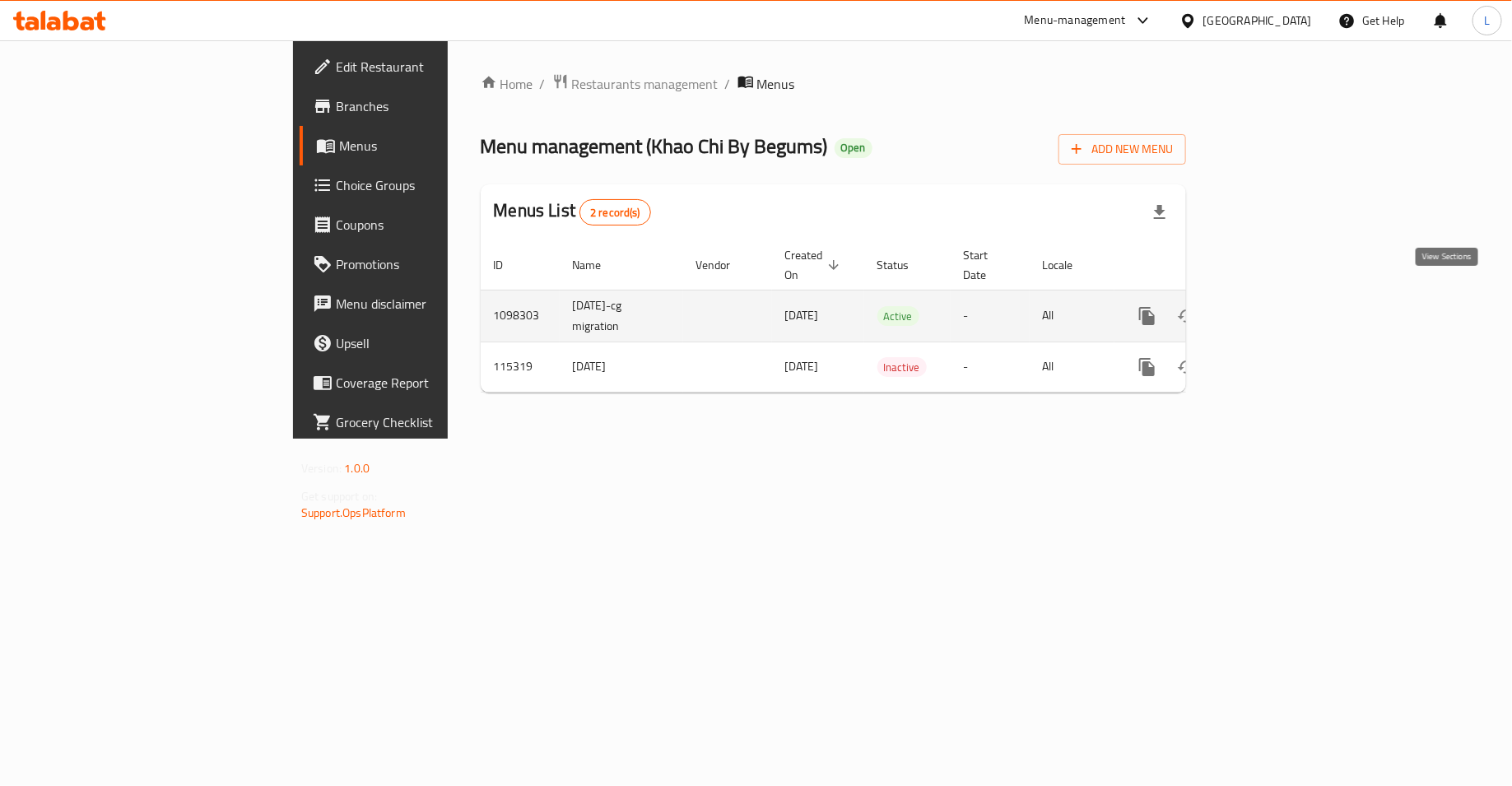
click at [1276, 306] on icon "enhanced table" at bounding box center [1265, 316] width 20 height 20
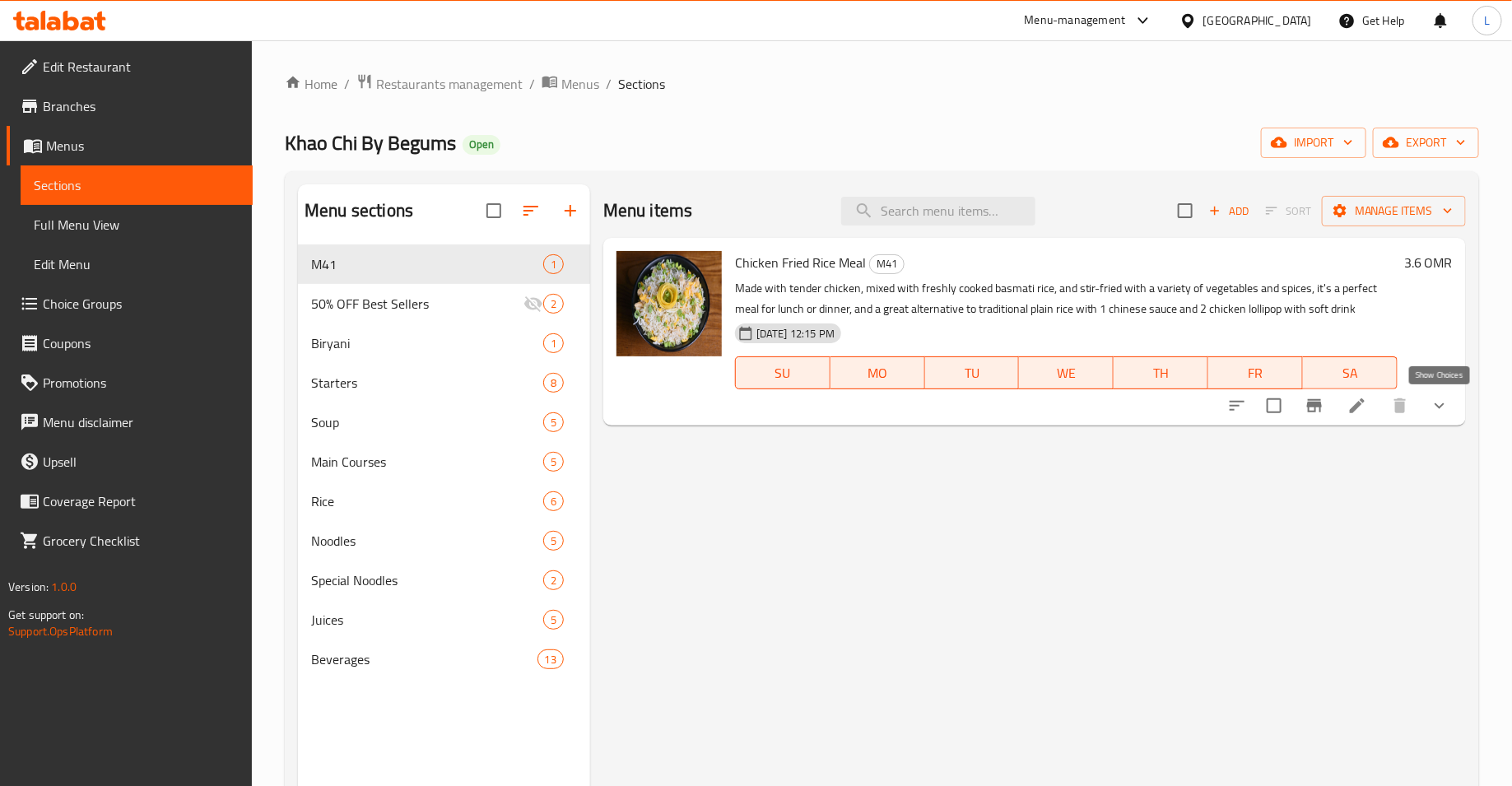
click at [1438, 410] on icon "show more" at bounding box center [1439, 405] width 20 height 20
